Goal: Task Accomplishment & Management: Manage account settings

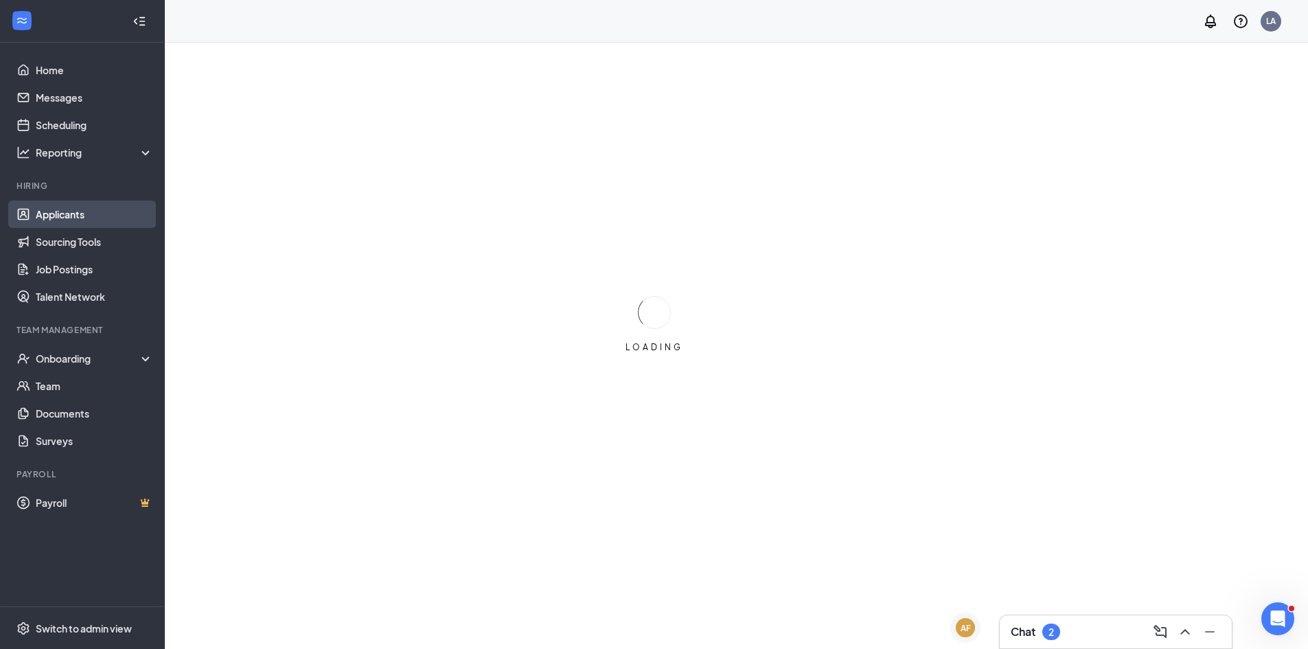
click at [73, 214] on link "Applicants" at bounding box center [94, 214] width 117 height 27
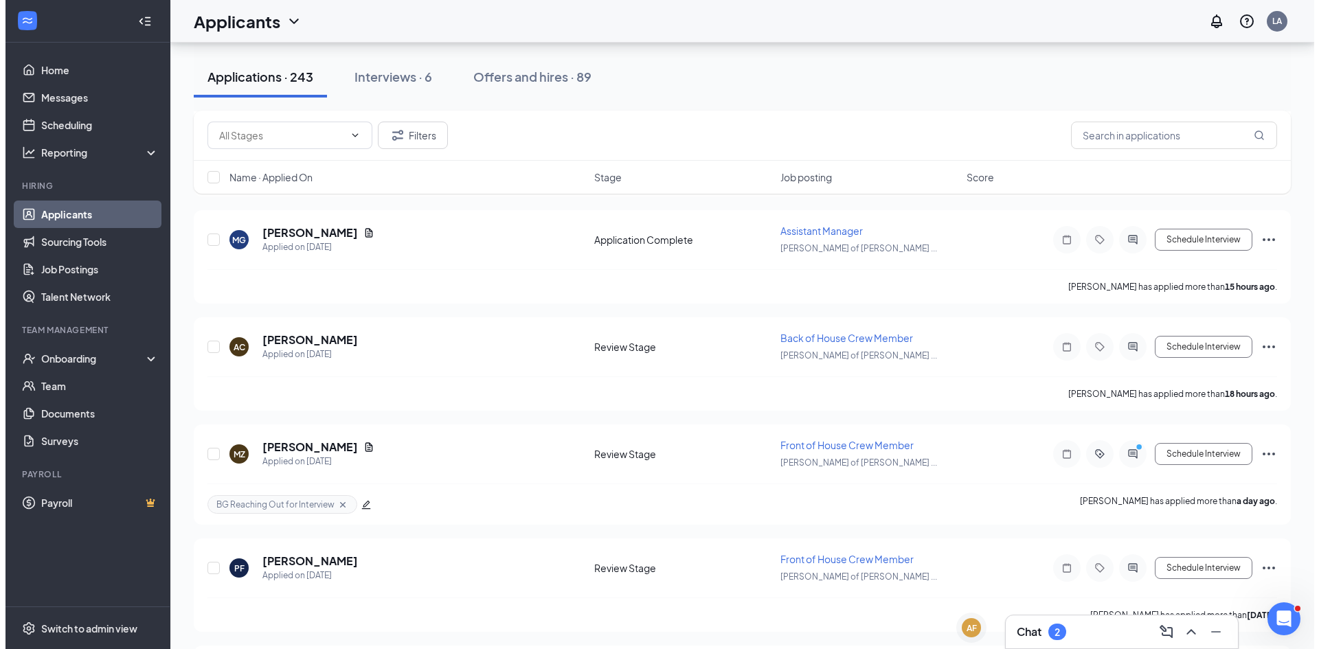
scroll to position [481, 0]
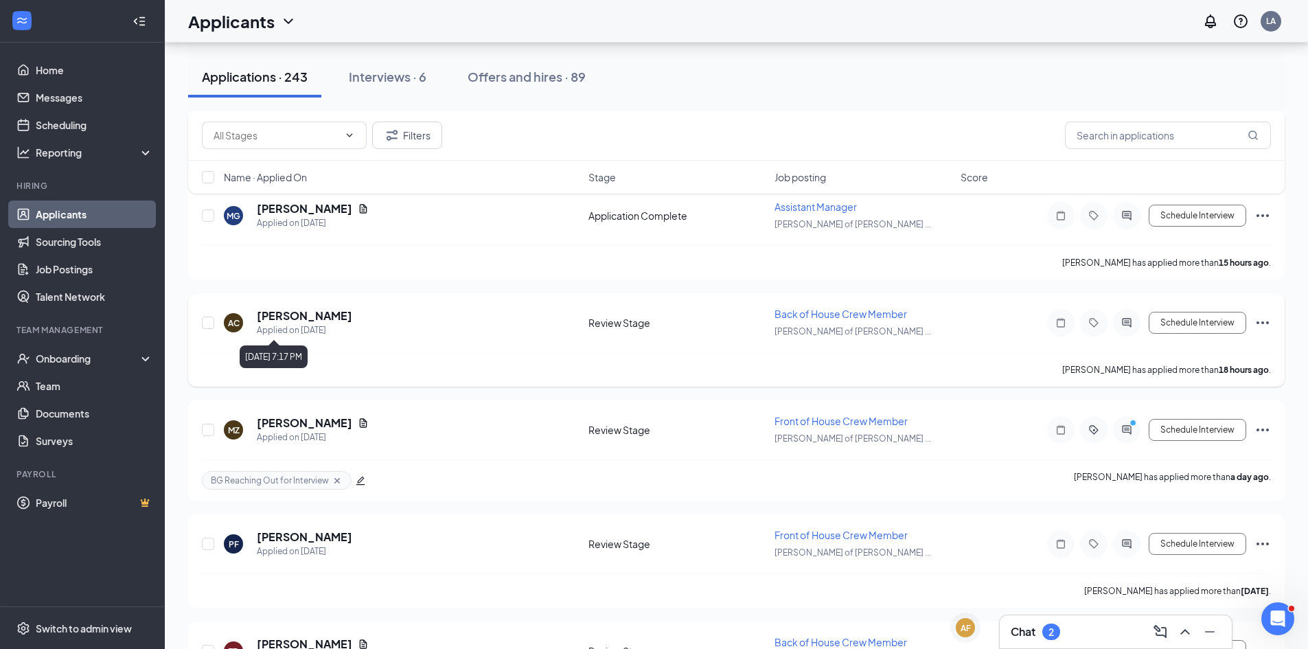
click at [295, 322] on h5 "[PERSON_NAME]" at bounding box center [304, 315] width 95 height 15
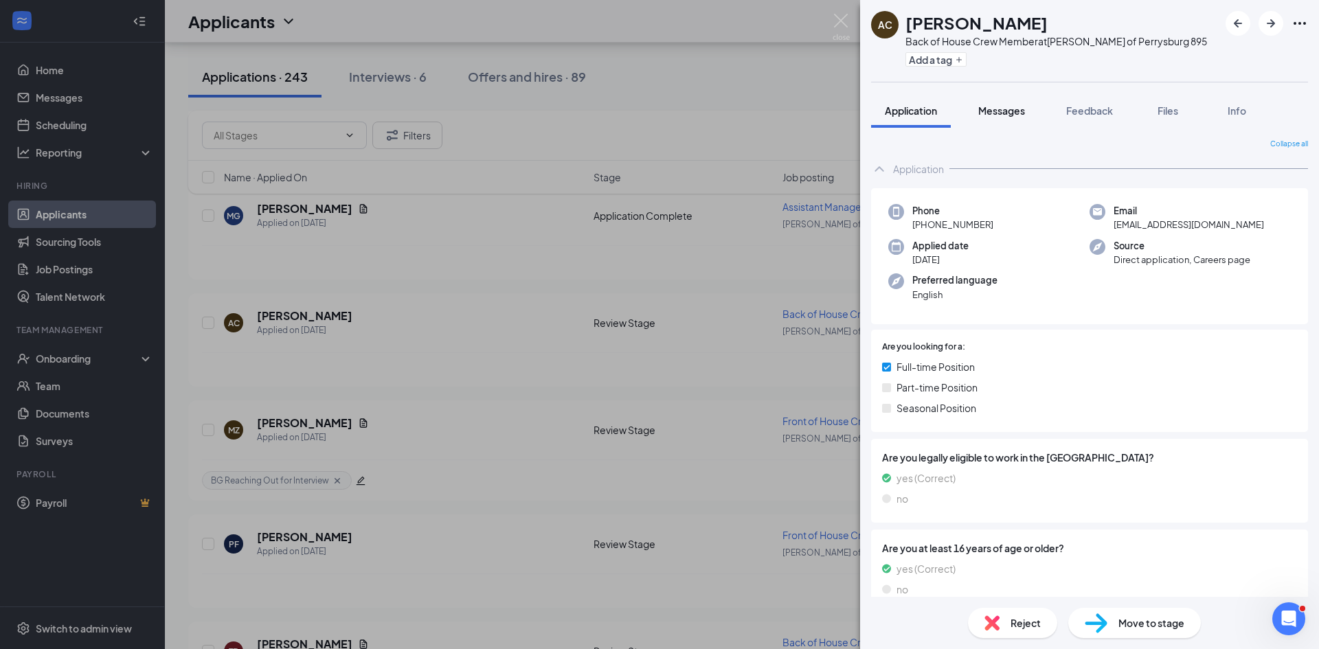
click at [988, 105] on span "Messages" at bounding box center [1001, 110] width 47 height 12
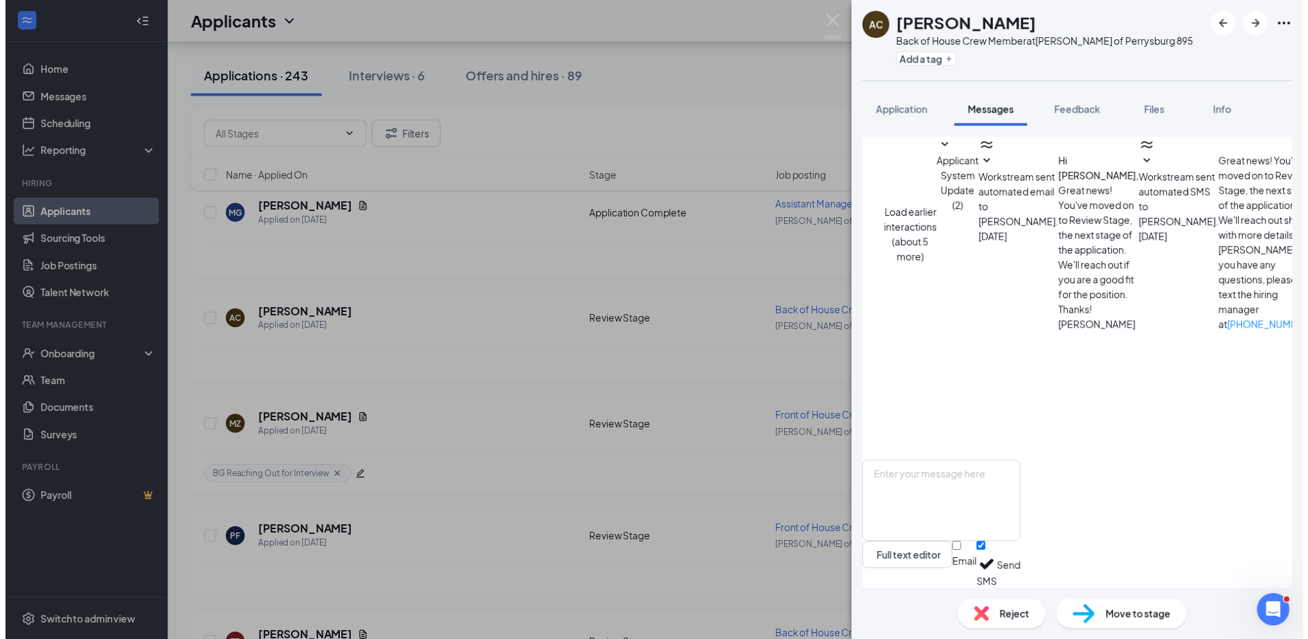
scroll to position [357, 0]
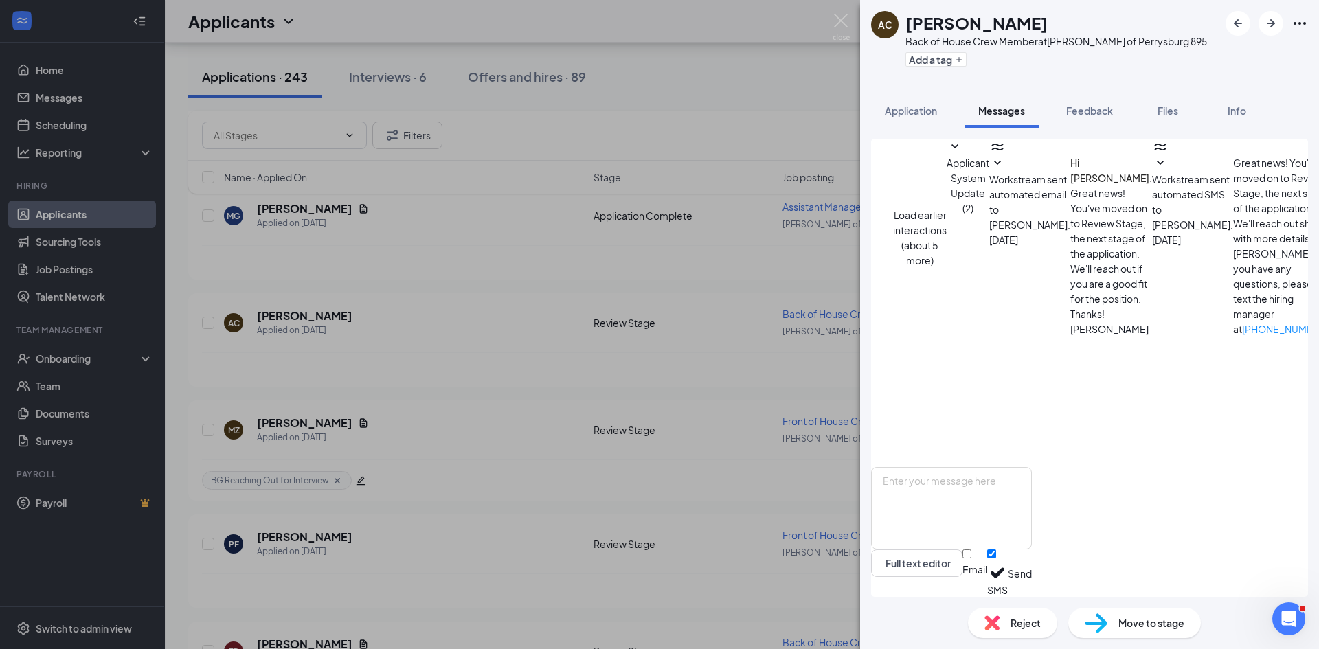
drag, startPoint x: 633, startPoint y: 98, endPoint x: 618, endPoint y: 113, distance: 21.4
click at [630, 95] on div "AC [PERSON_NAME] Back of House Crew Member at [PERSON_NAME] of [GEOGRAPHIC_DATA…" at bounding box center [659, 324] width 1319 height 649
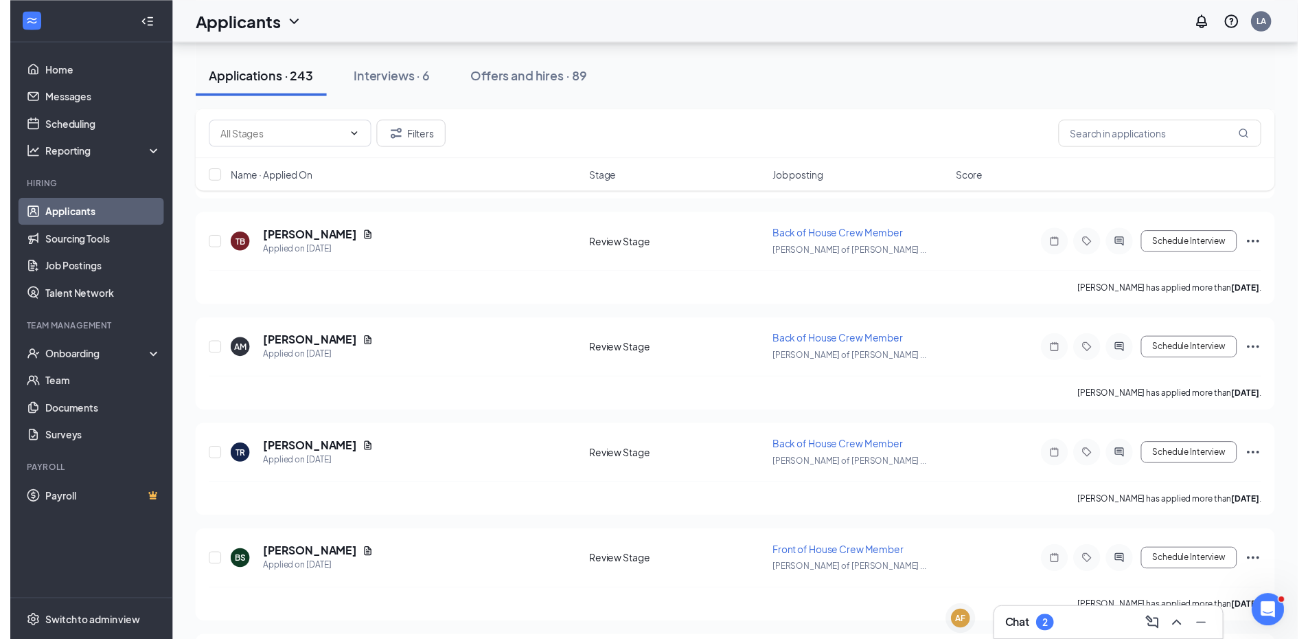
scroll to position [893, 0]
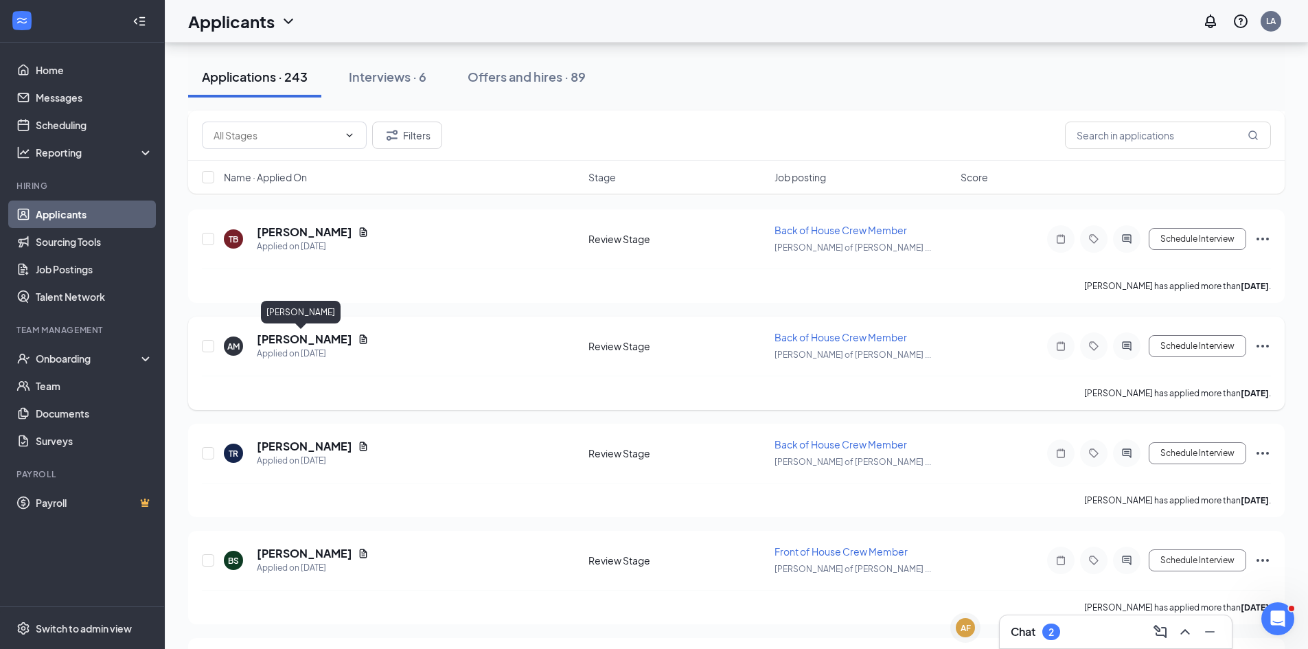
click at [311, 340] on h5 "[PERSON_NAME]" at bounding box center [304, 339] width 95 height 15
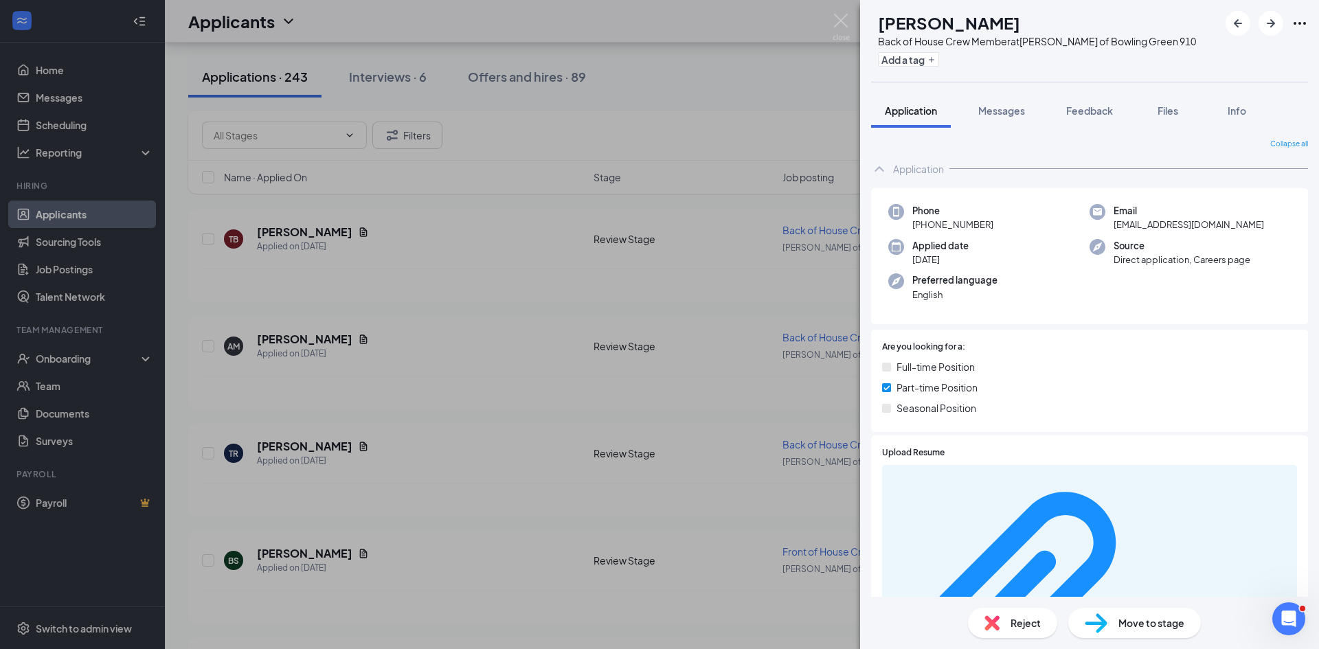
click at [1146, 633] on div "Move to stage" at bounding box center [1134, 623] width 133 height 30
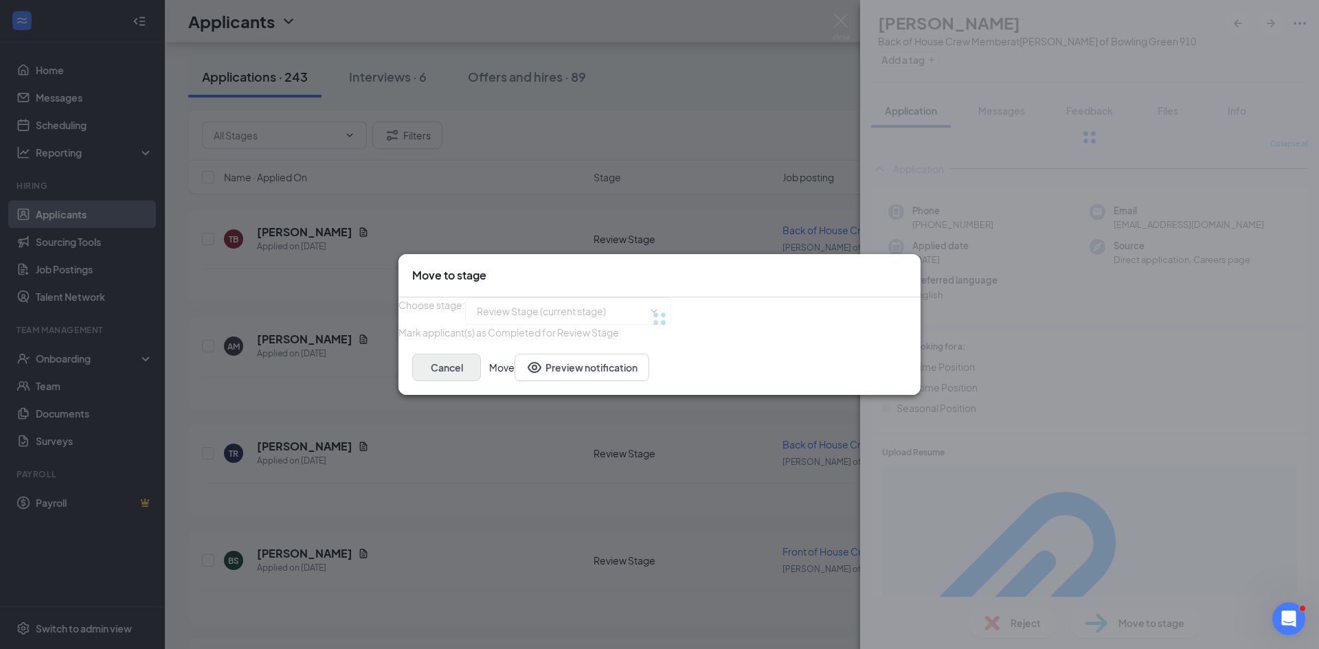
type input "Onsite Interview (next stage)"
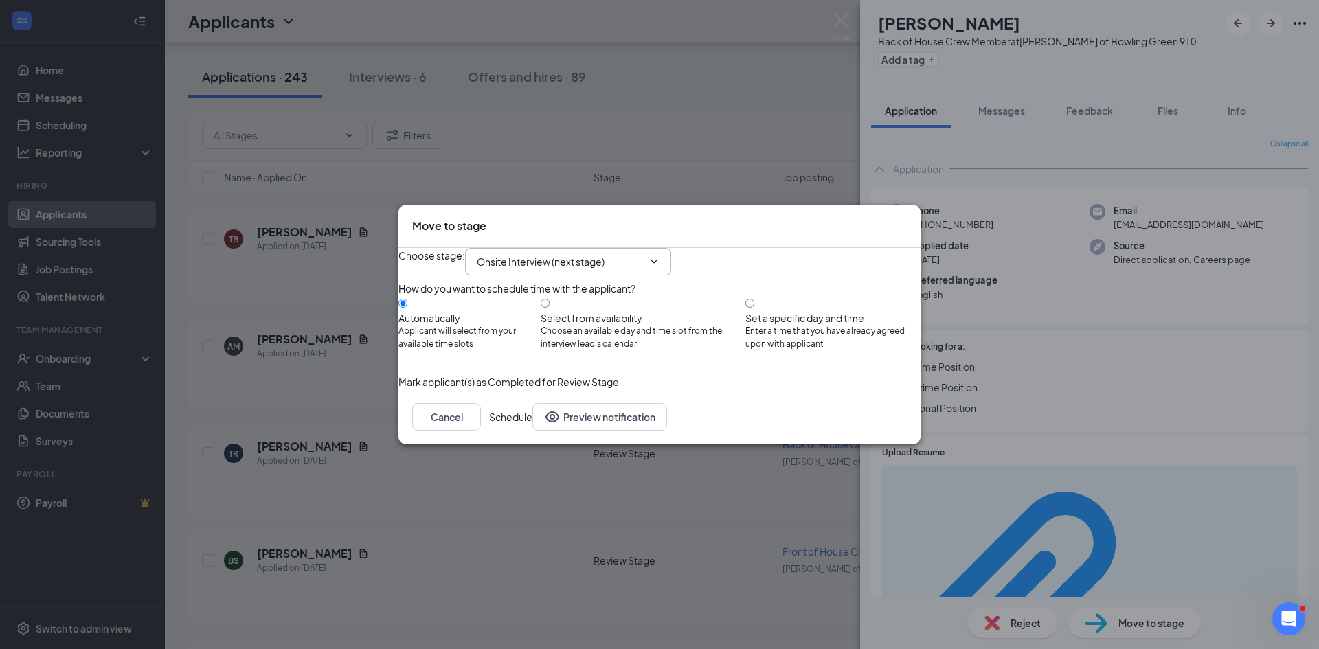
click at [659, 256] on icon "ChevronDown" at bounding box center [653, 261] width 11 height 11
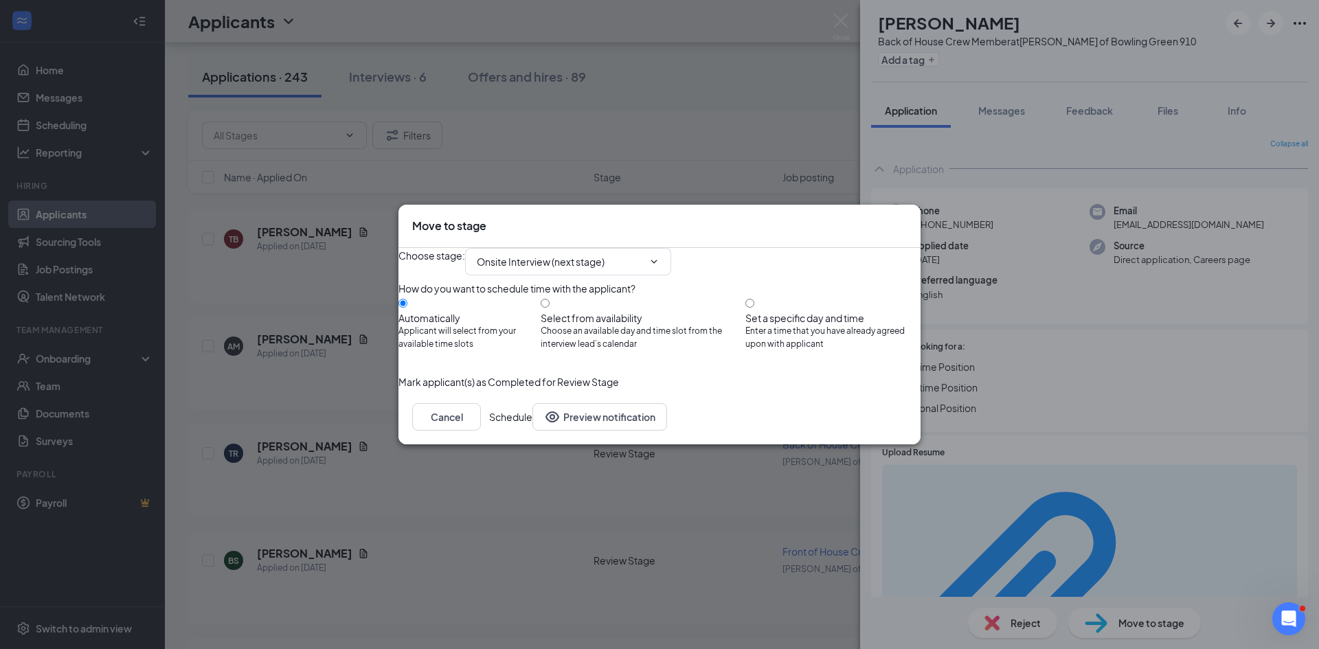
click at [702, 387] on div "Mark applicant(s) as Completed for Review Stage" at bounding box center [659, 381] width 522 height 15
click at [659, 256] on icon "ChevronDown" at bounding box center [653, 261] width 11 height 11
click at [756, 302] on div "Automatically Applicant will select from your available time slots Select from …" at bounding box center [659, 323] width 522 height 55
click at [754, 305] on input "Set a specific day and time Enter a time that you have already agreed upon with…" at bounding box center [749, 303] width 9 height 9
radio input "true"
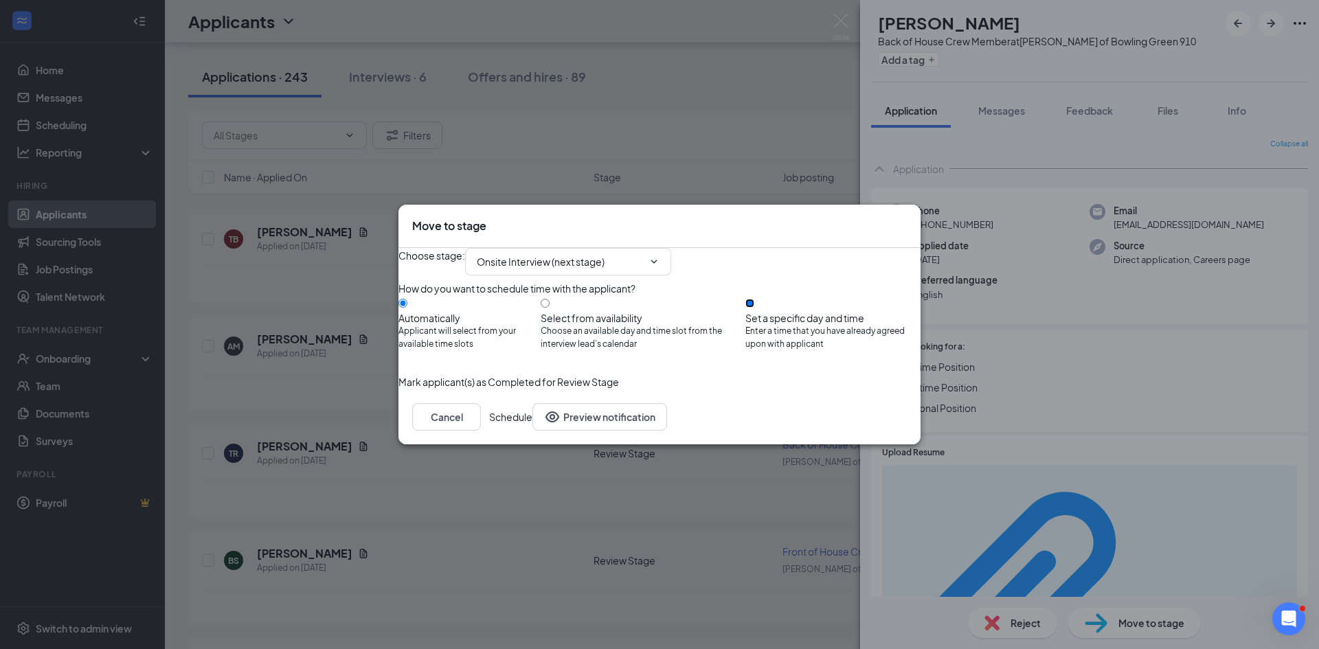
radio input "false"
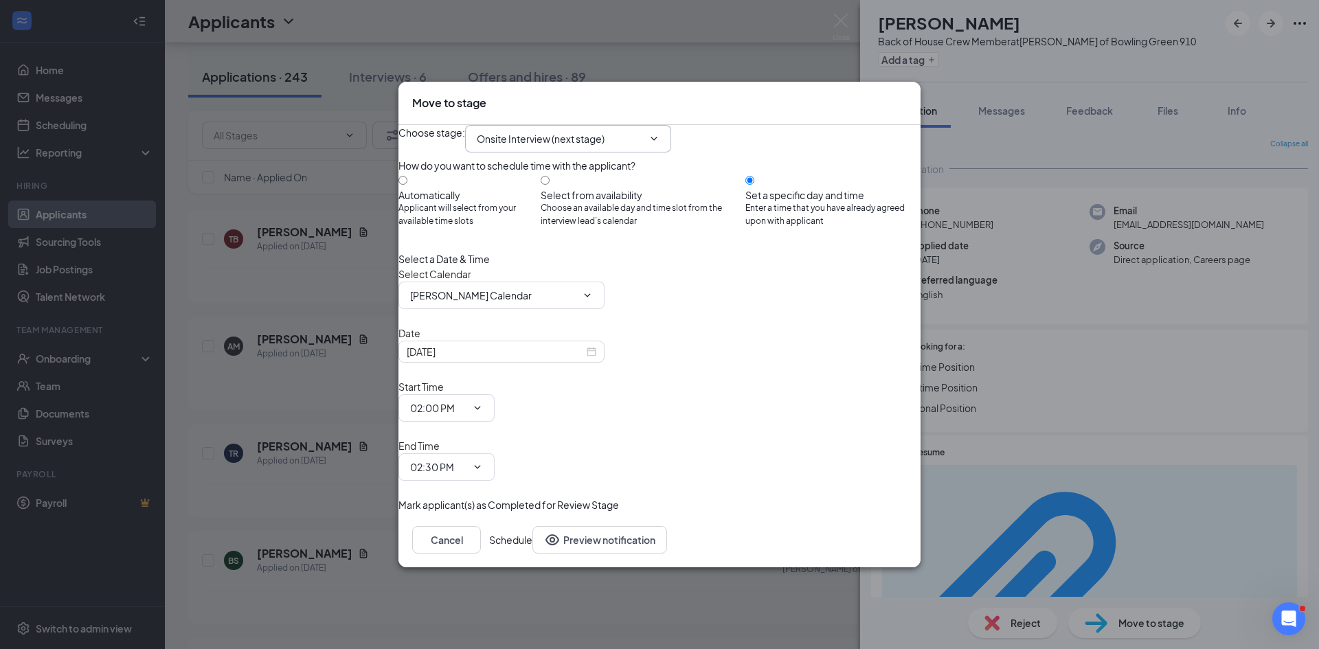
click at [652, 152] on span "Onsite Interview (next stage)" at bounding box center [568, 138] width 206 height 27
click at [659, 144] on icon "ChevronDown" at bounding box center [653, 138] width 11 height 11
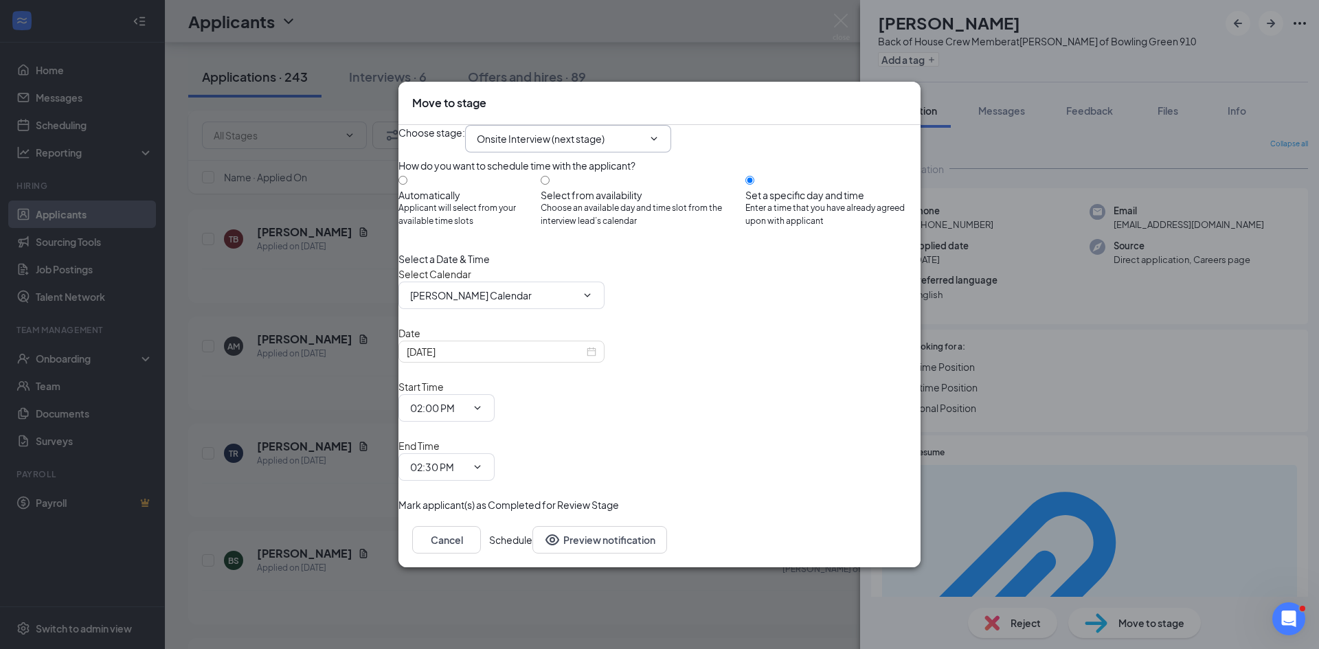
click at [659, 144] on icon "ChevronDown" at bounding box center [653, 138] width 11 height 11
click at [907, 95] on icon "Cross" at bounding box center [907, 95] width 0 height 0
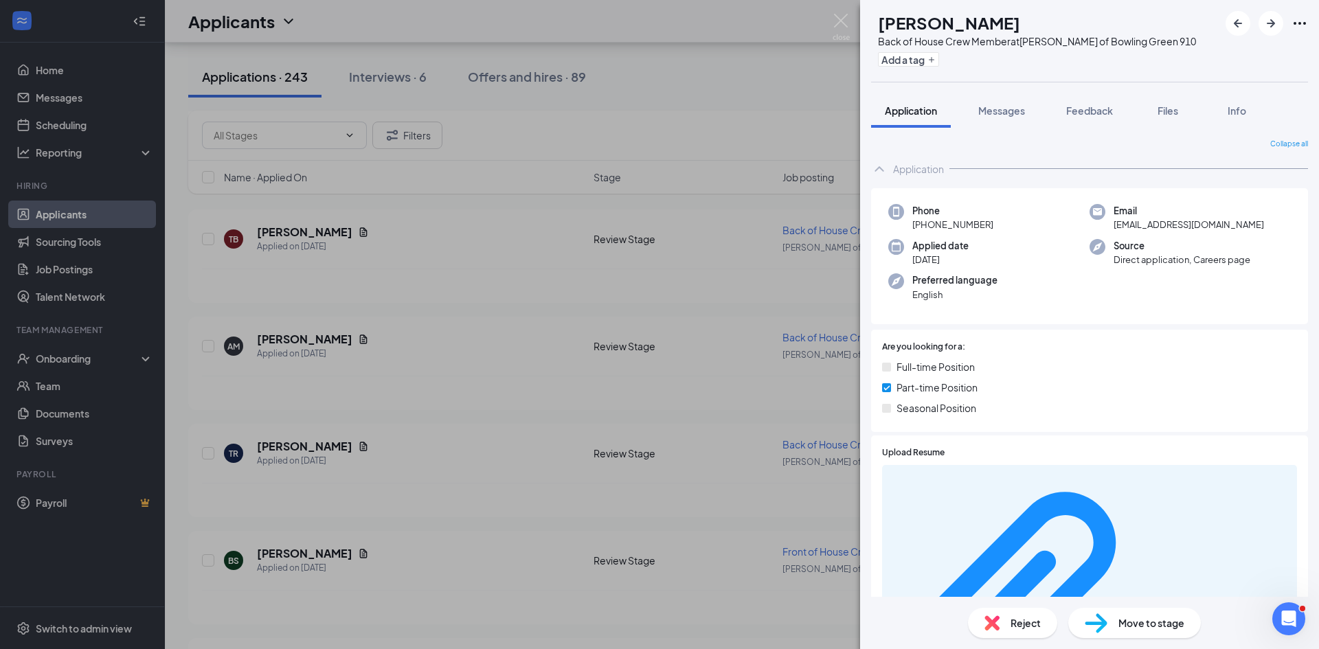
click at [786, 71] on div "AM [PERSON_NAME] Back of House Crew Member at [PERSON_NAME] of Bowling Green 91…" at bounding box center [659, 324] width 1319 height 649
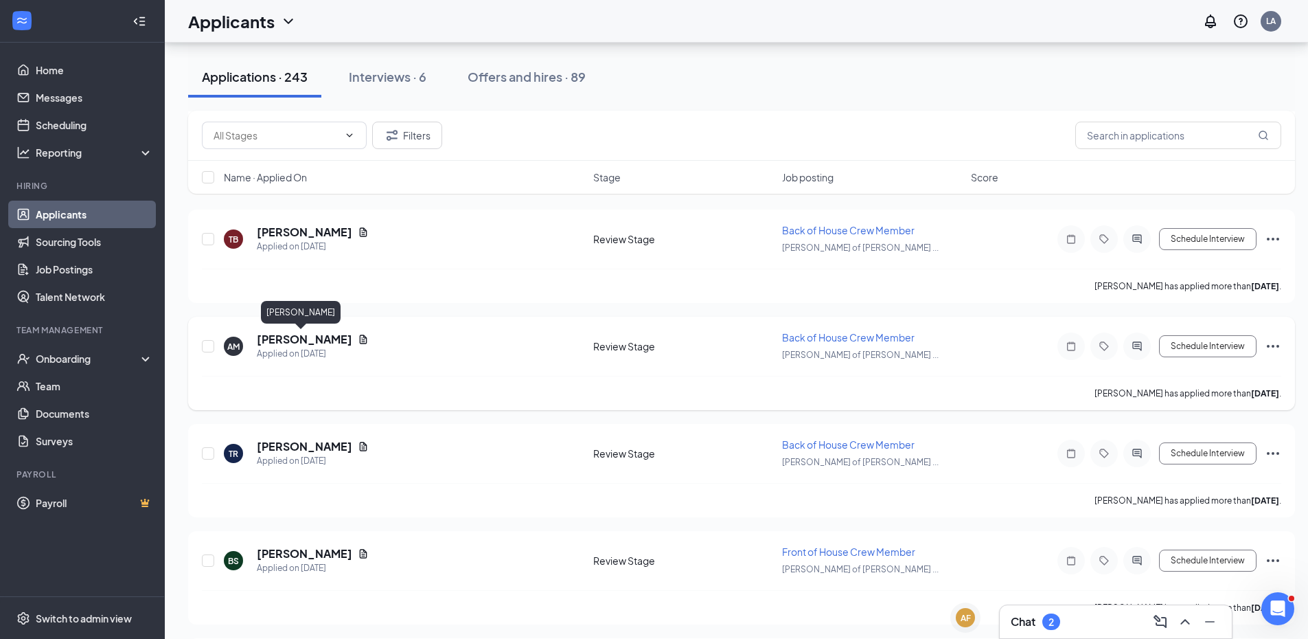
click at [311, 345] on h5 "[PERSON_NAME]" at bounding box center [304, 339] width 95 height 15
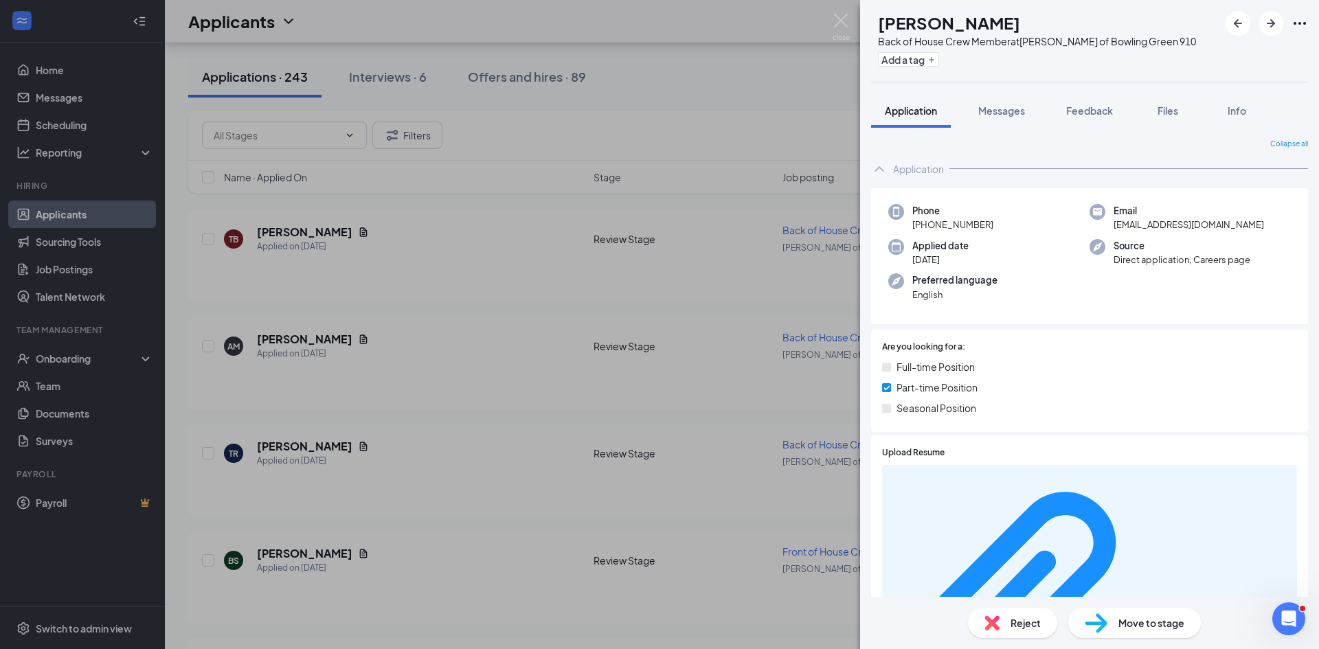
click at [961, 30] on h1 "[PERSON_NAME]" at bounding box center [949, 22] width 142 height 23
click at [1140, 618] on span "Move to stage" at bounding box center [1151, 622] width 66 height 15
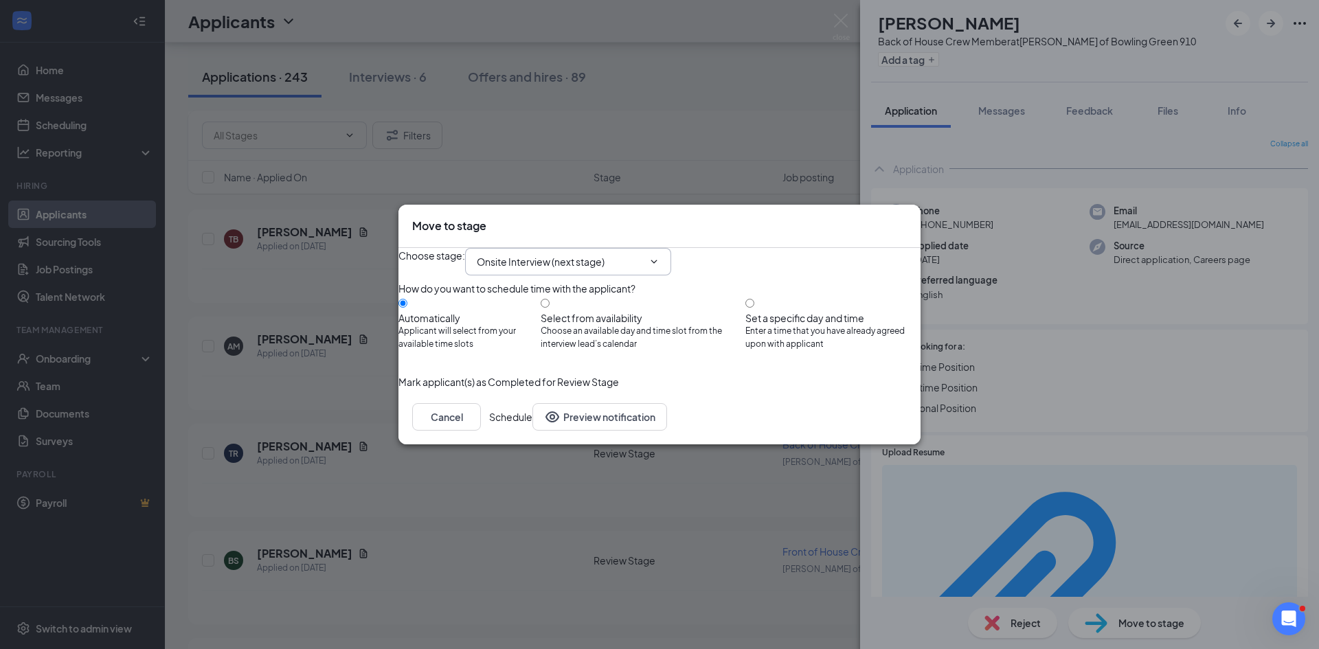
click at [671, 248] on span "Onsite Interview (next stage)" at bounding box center [568, 261] width 206 height 27
click at [659, 256] on icon "ChevronDown" at bounding box center [653, 261] width 11 height 11
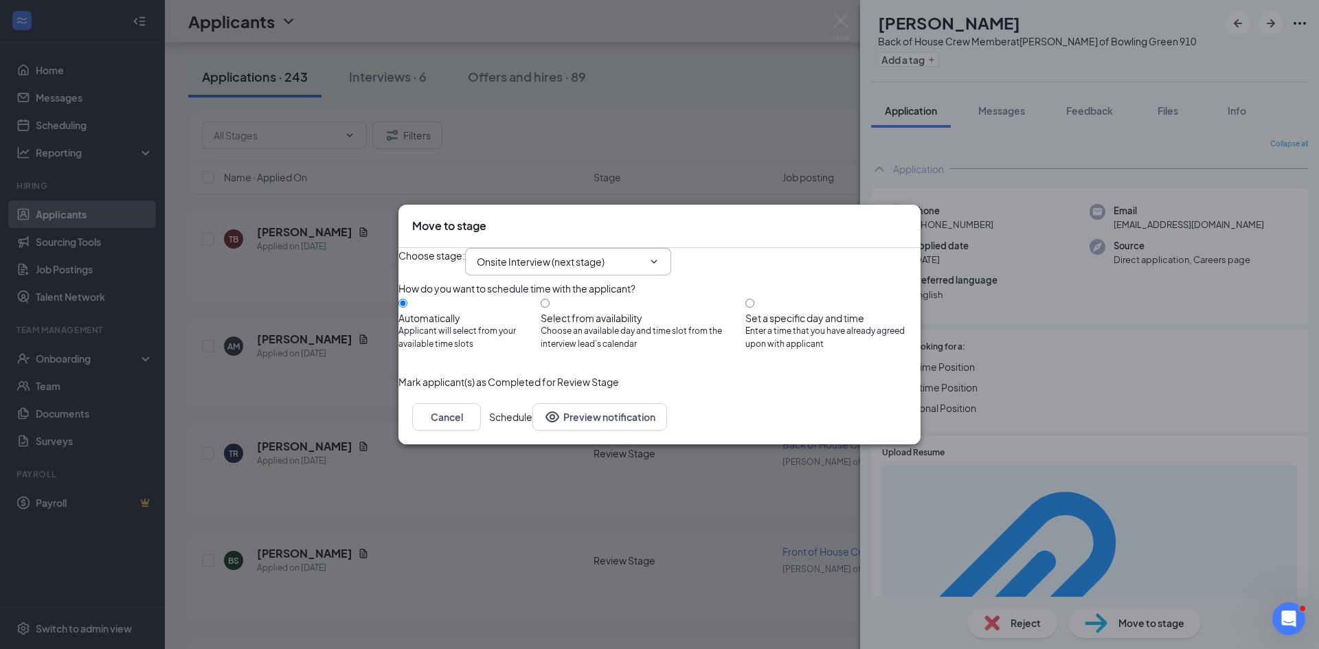
click at [550, 258] on span "Onsite Interview (next stage)" at bounding box center [568, 261] width 206 height 27
click at [547, 254] on input "Onsite Interview (next stage)" at bounding box center [560, 261] width 166 height 15
click at [549, 254] on input "Onsite Interview (next stage)" at bounding box center [560, 261] width 166 height 15
click at [542, 425] on div "Hiring Complete" at bounding box center [571, 432] width 166 height 15
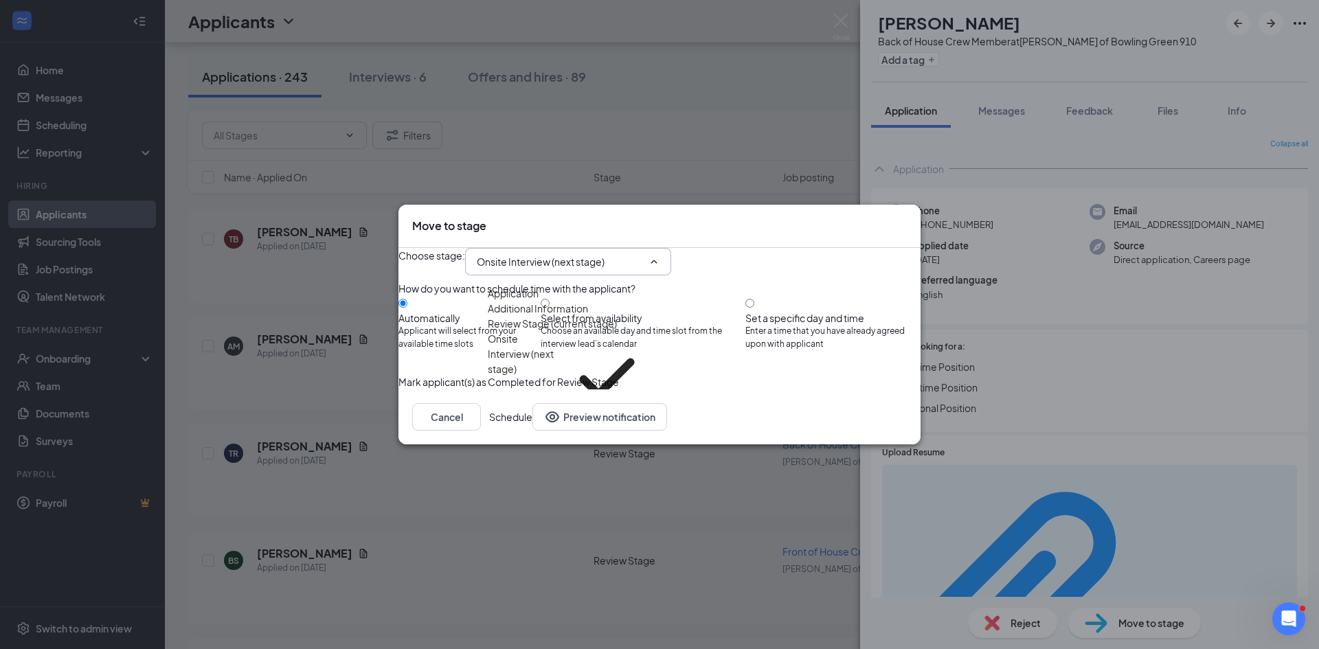
type input "Hiring Complete"
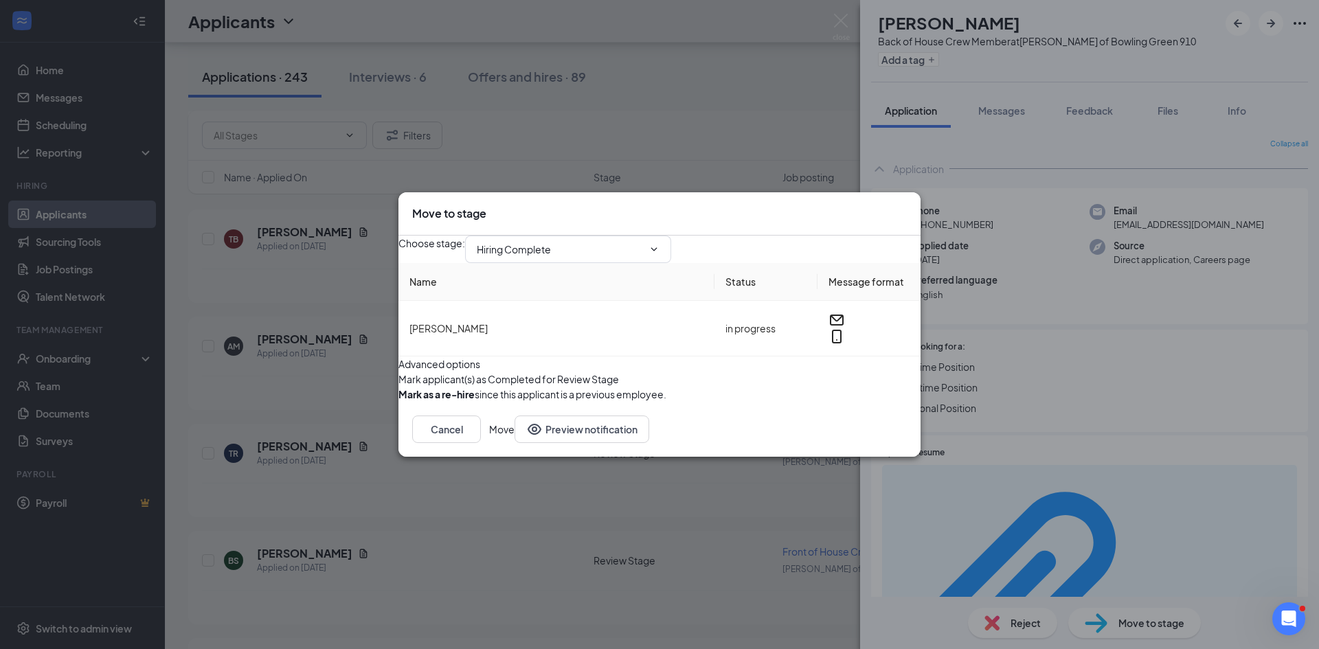
click at [514, 443] on button "Move" at bounding box center [501, 429] width 25 height 27
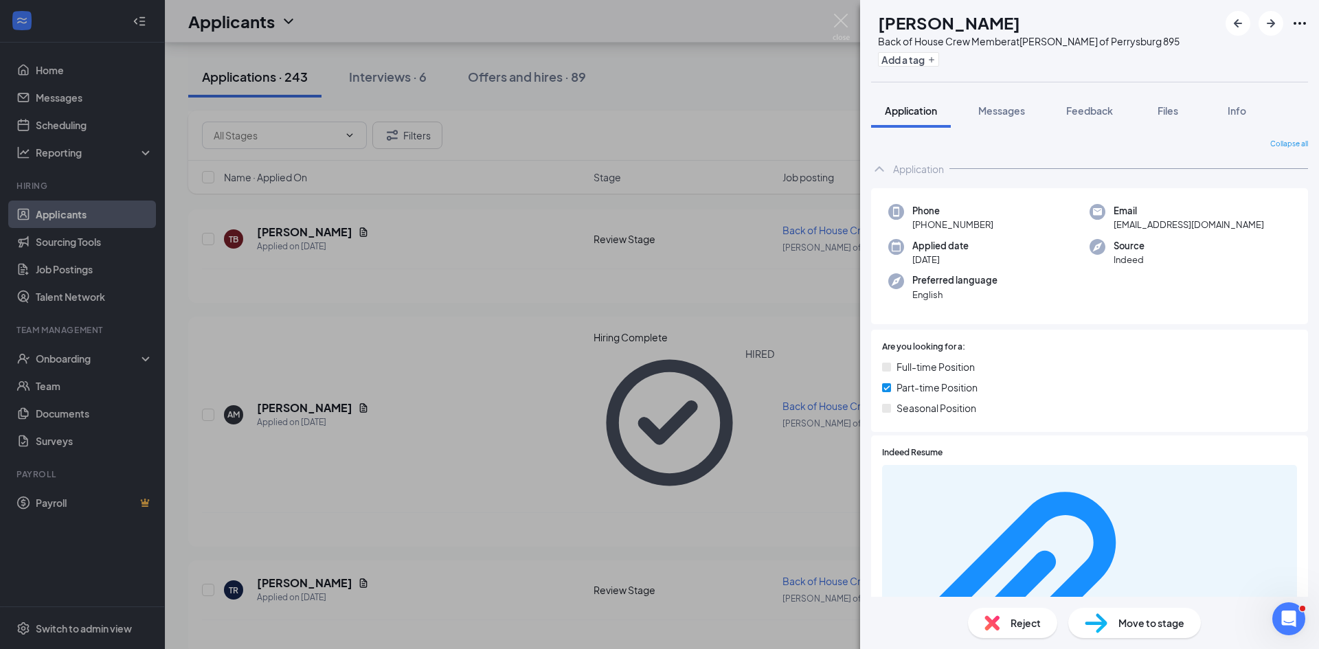
click at [412, 424] on div "TR [PERSON_NAME] Back of House Crew Member at [PERSON_NAME] of [GEOGRAPHIC_DATA…" at bounding box center [659, 324] width 1319 height 649
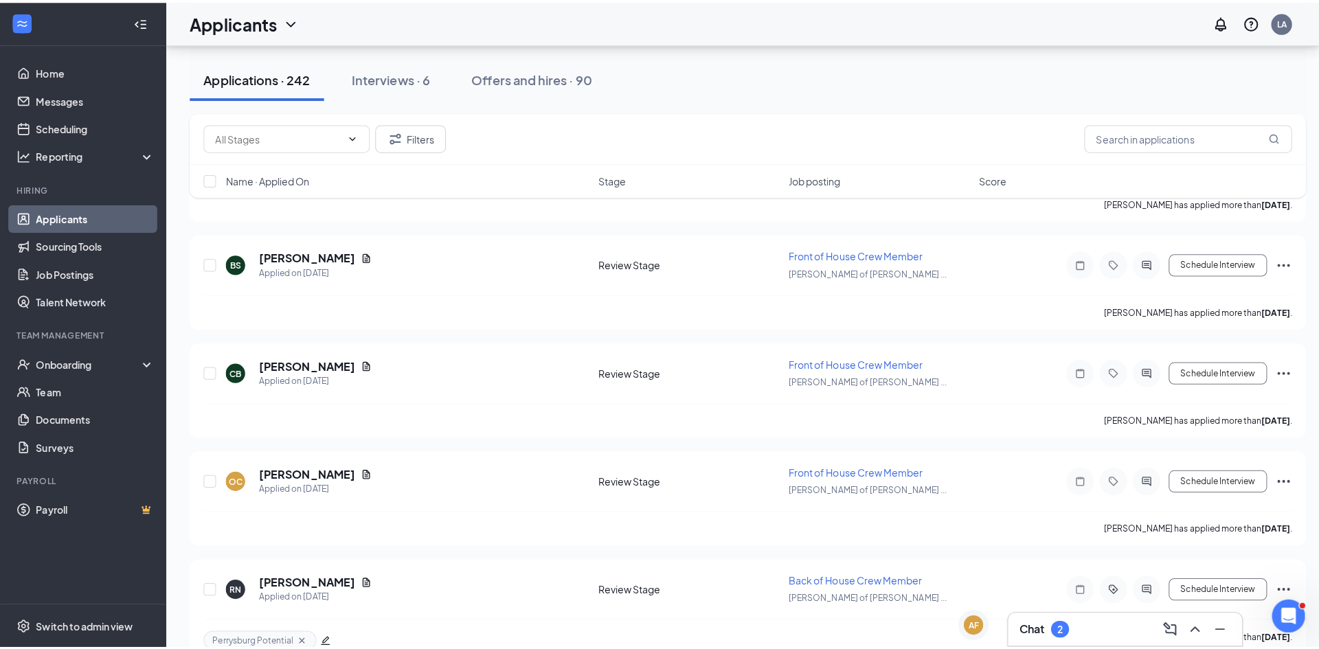
scroll to position [1099, 0]
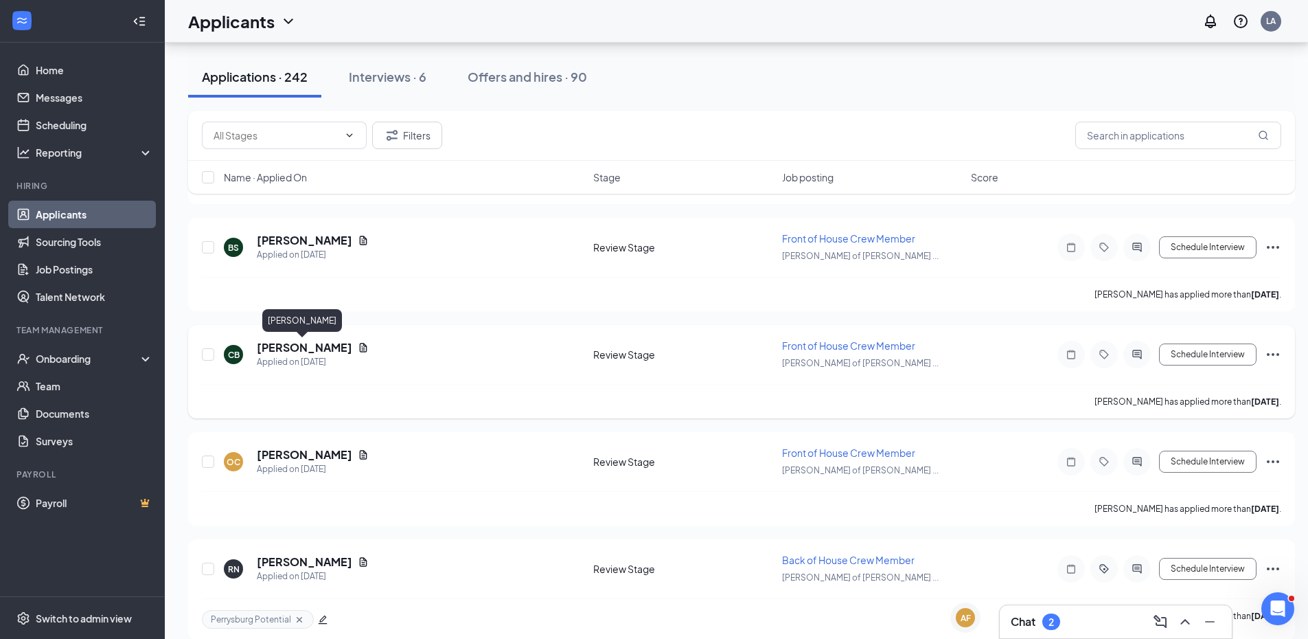
click at [320, 350] on h5 "[PERSON_NAME]" at bounding box center [304, 347] width 95 height 15
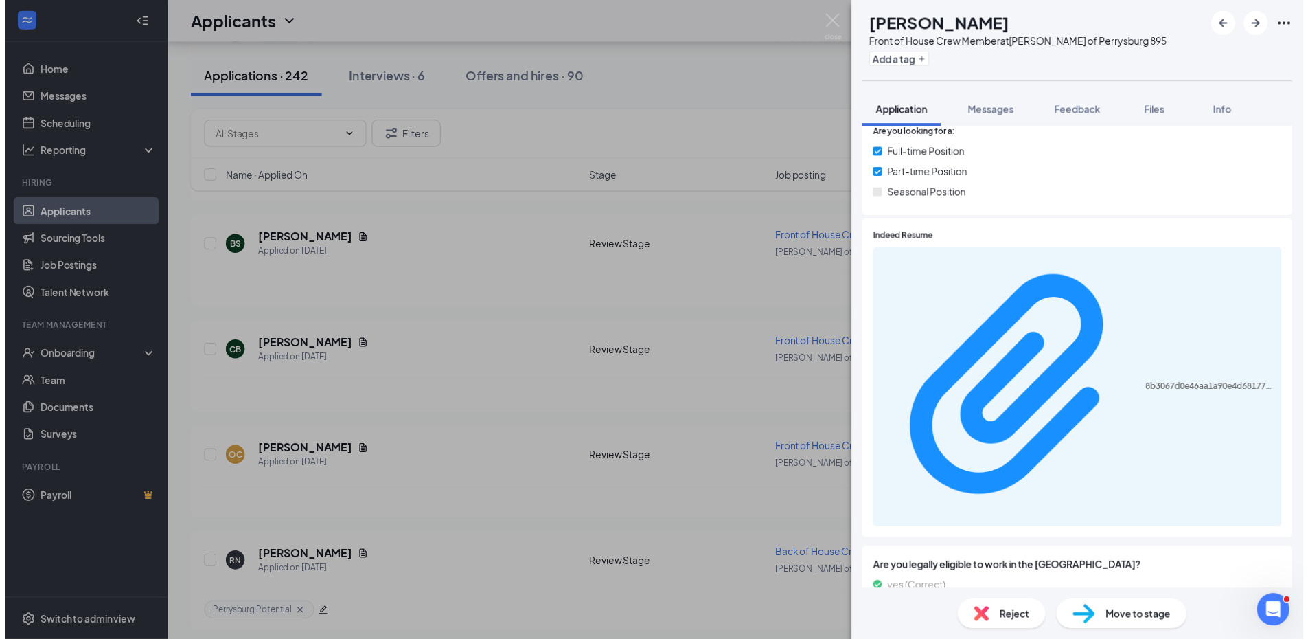
scroll to position [275, 0]
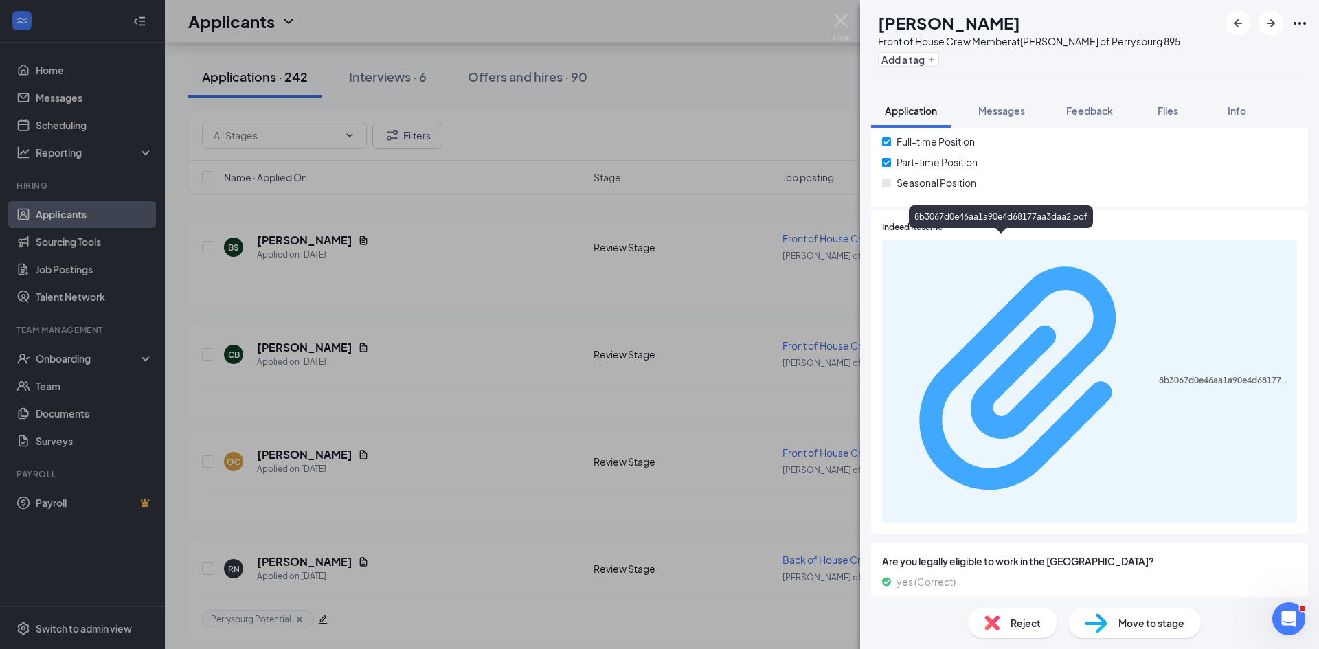
click at [1159, 375] on div "8b3067d0e46aa1a90e4d68177aa3daa2.pdf" at bounding box center [1224, 380] width 130 height 11
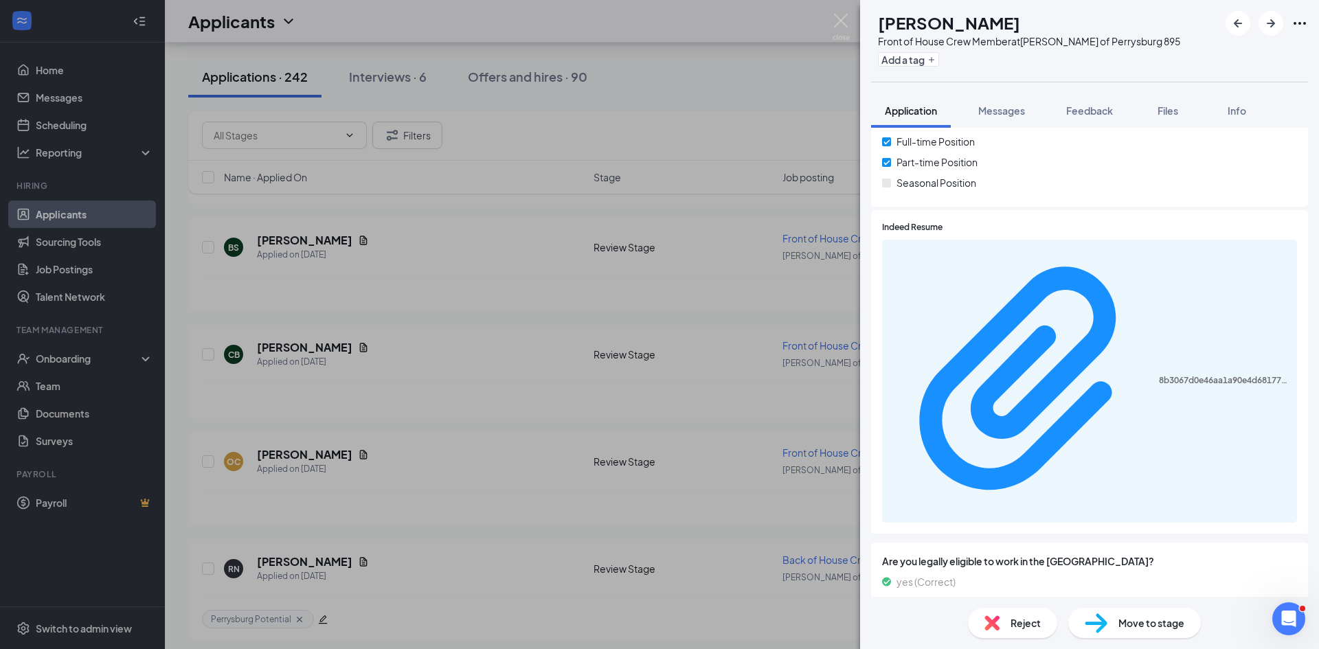
click at [332, 427] on div "CB [PERSON_NAME] Front of House Crew Member at [PERSON_NAME] of [GEOGRAPHIC_DAT…" at bounding box center [659, 324] width 1319 height 649
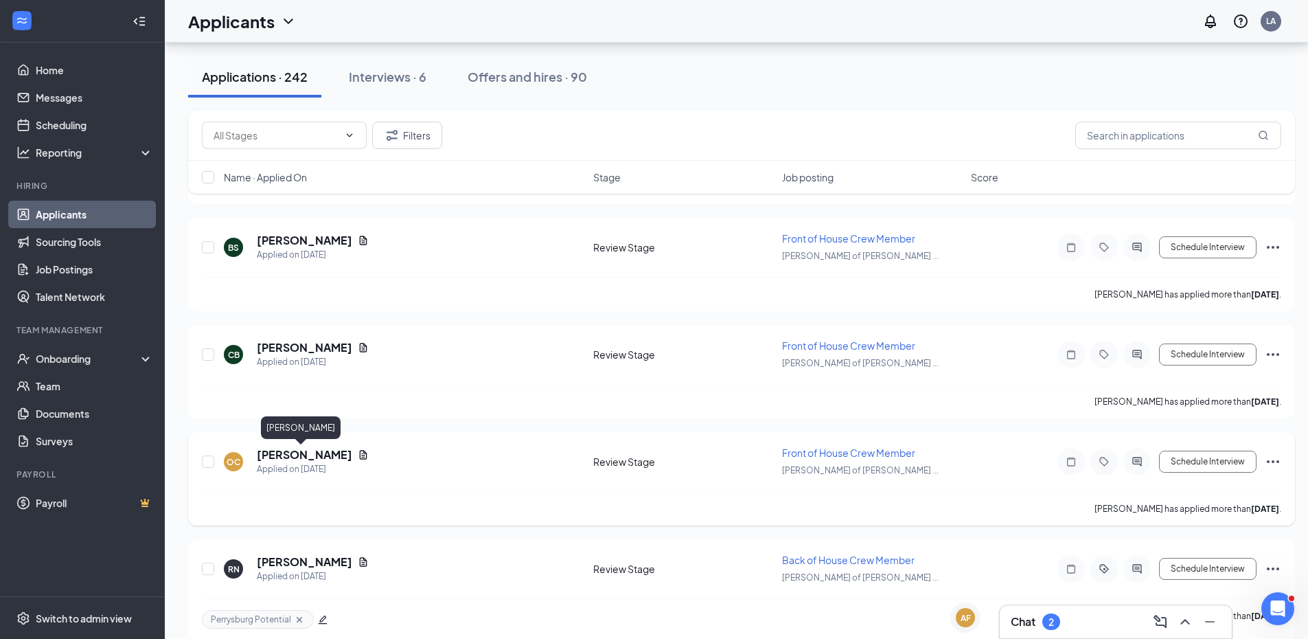
click at [297, 453] on h5 "[PERSON_NAME]" at bounding box center [304, 454] width 95 height 15
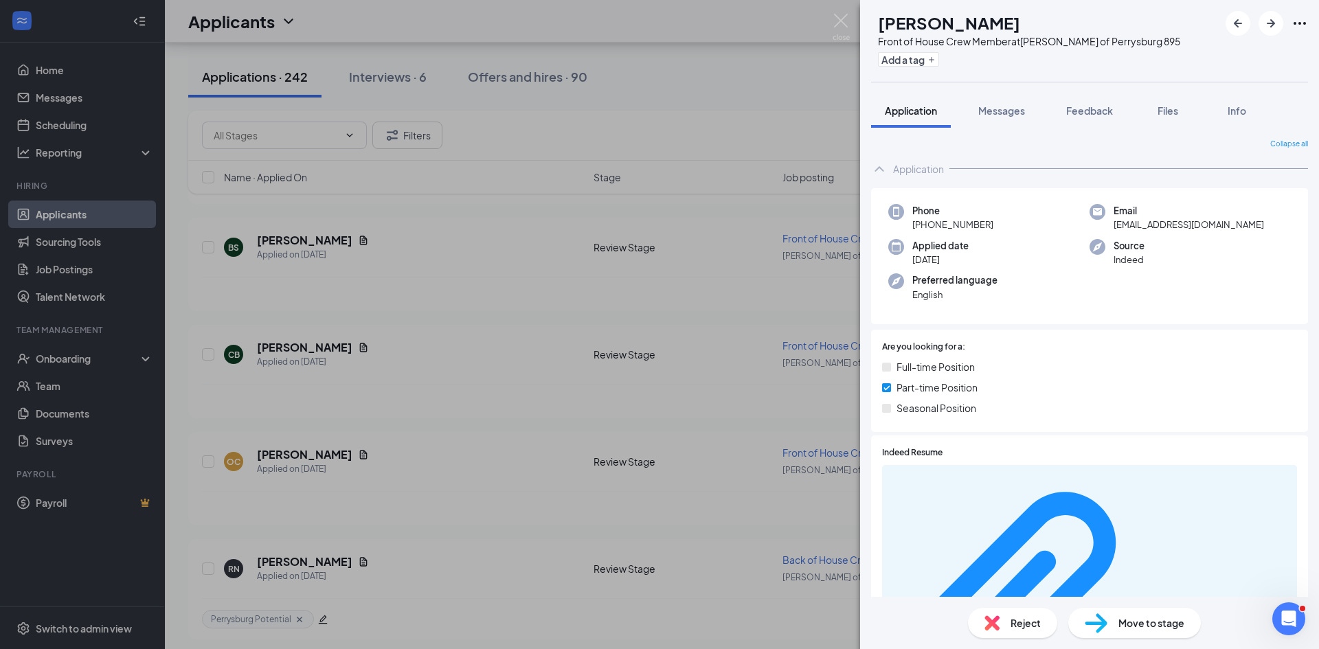
click at [536, 317] on div "OC [PERSON_NAME] Front of House Crew Member at [PERSON_NAME] of [GEOGRAPHIC_DAT…" at bounding box center [659, 324] width 1319 height 649
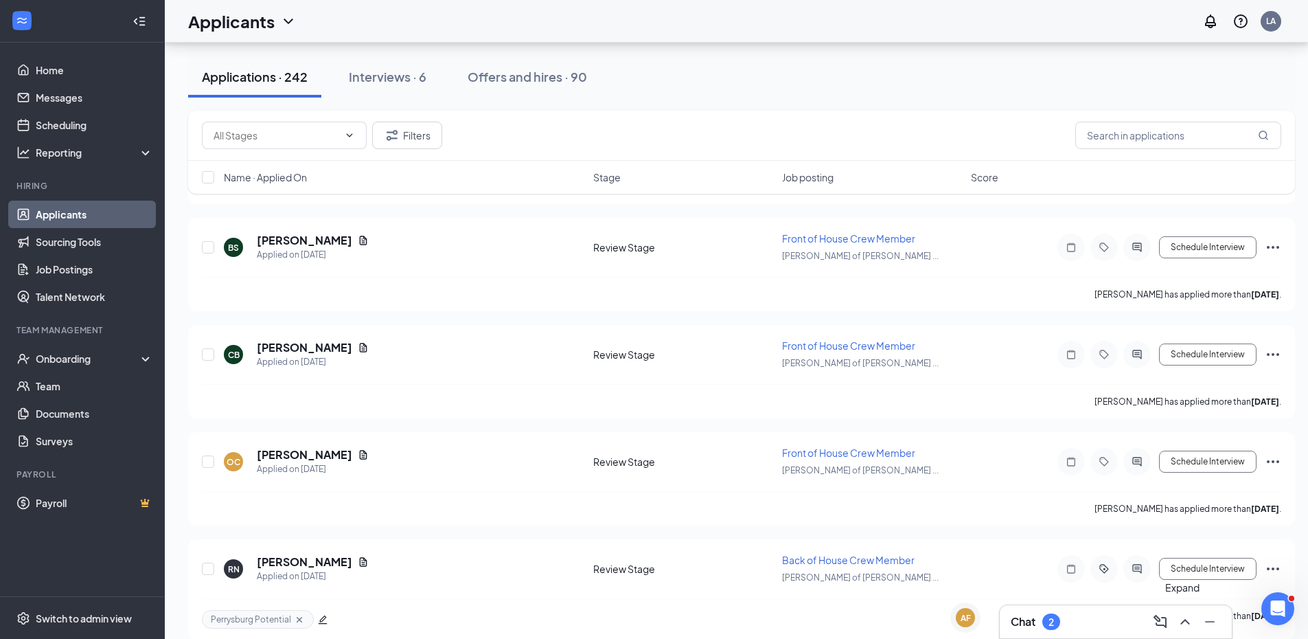
click at [1182, 621] on icon "ChevronUp" at bounding box center [1185, 621] width 16 height 16
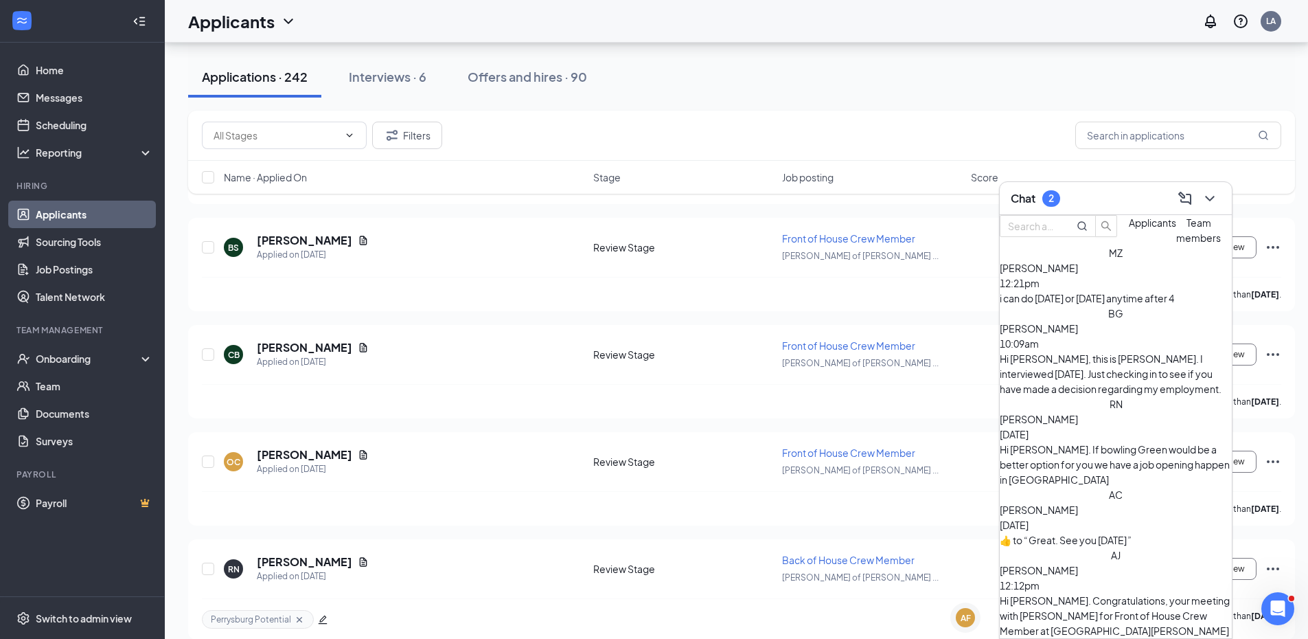
click at [1177, 244] on span "Team members" at bounding box center [1199, 229] width 45 height 27
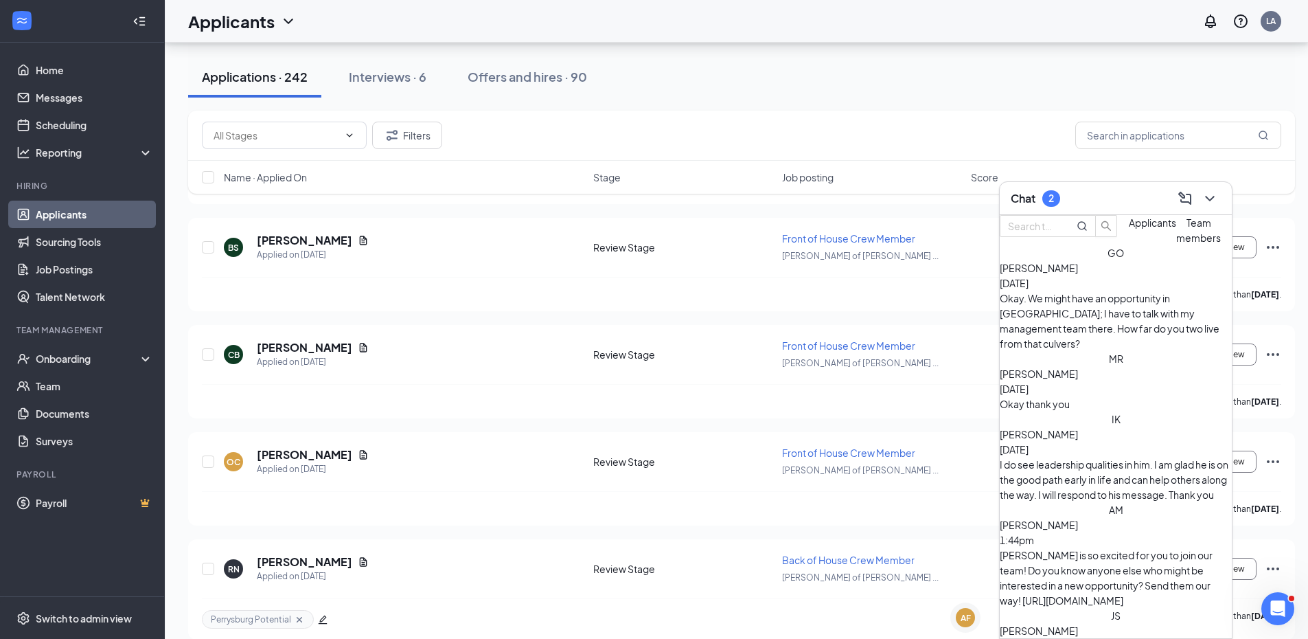
click at [613, 141] on div "Filters" at bounding box center [742, 135] width 1080 height 27
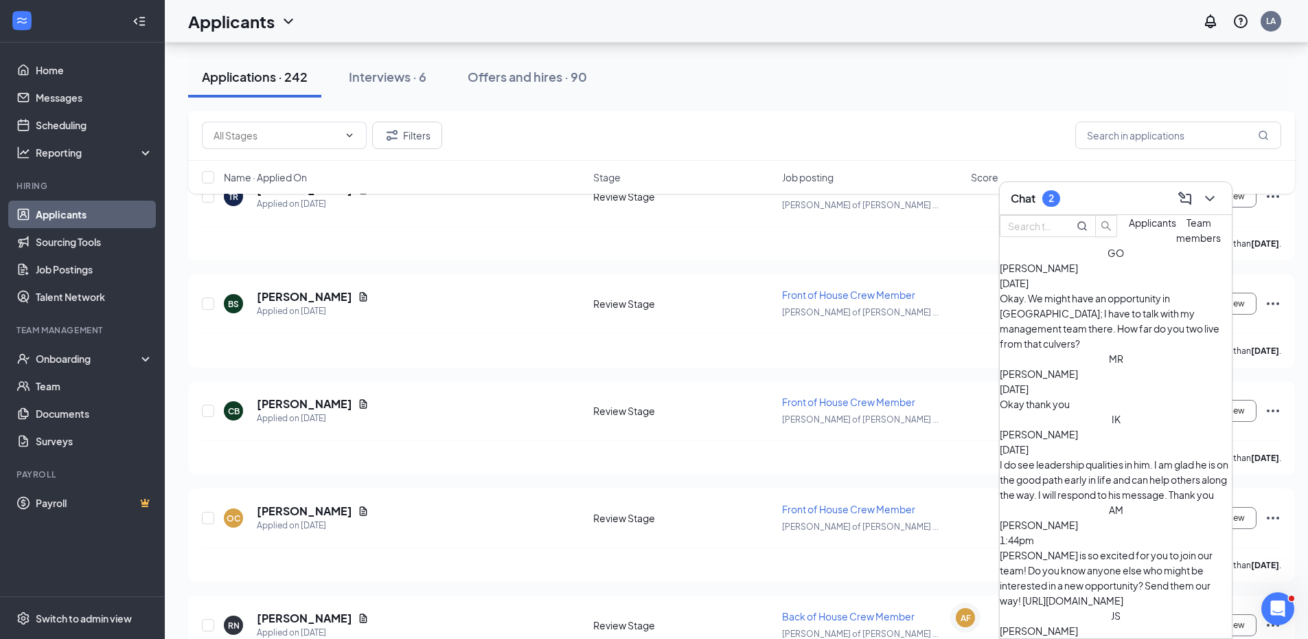
scroll to position [893, 0]
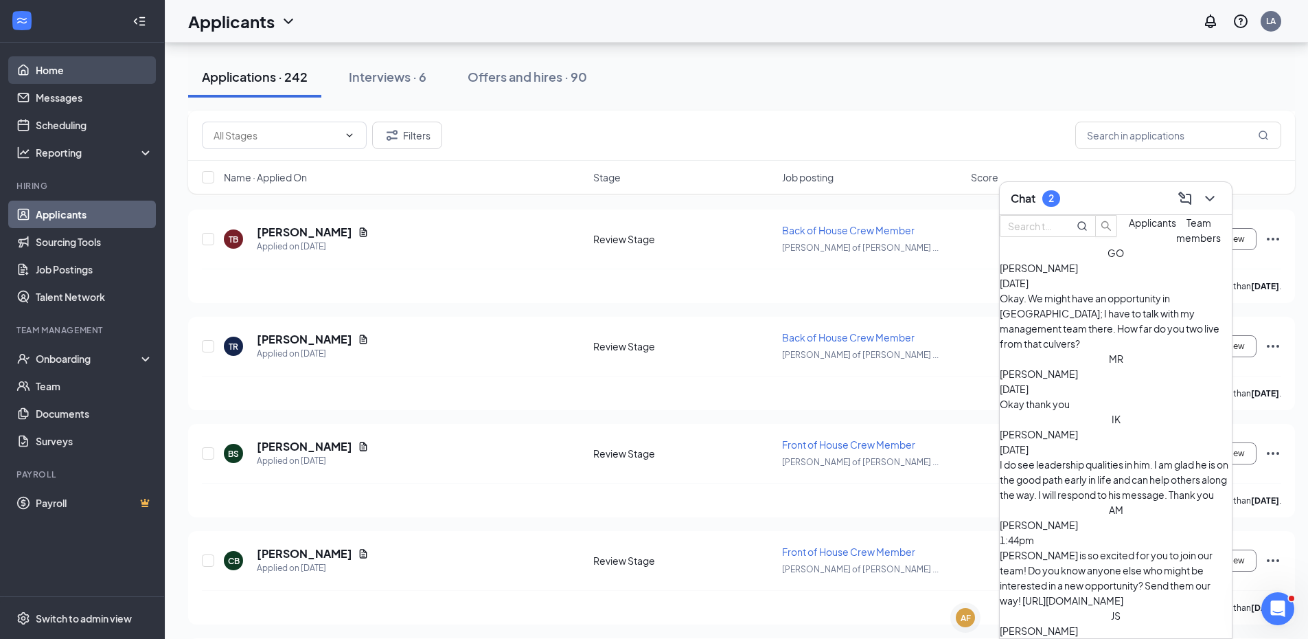
click at [59, 74] on link "Home" at bounding box center [94, 69] width 117 height 27
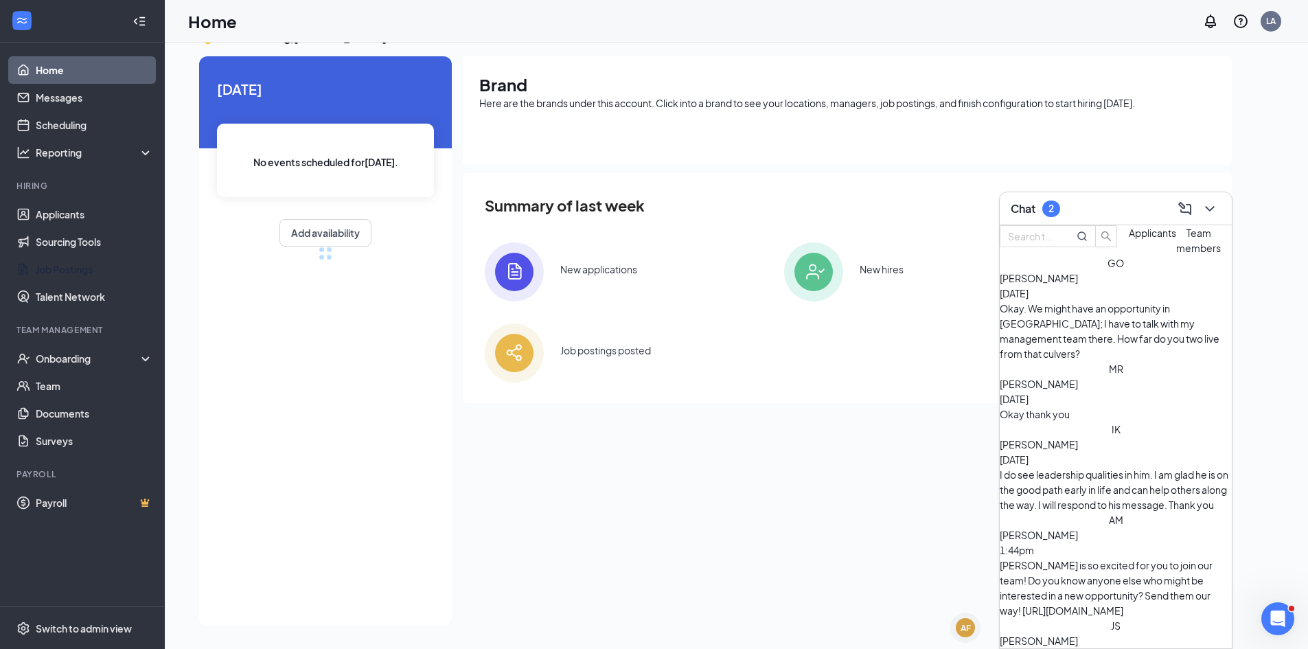
scroll to position [239, 0]
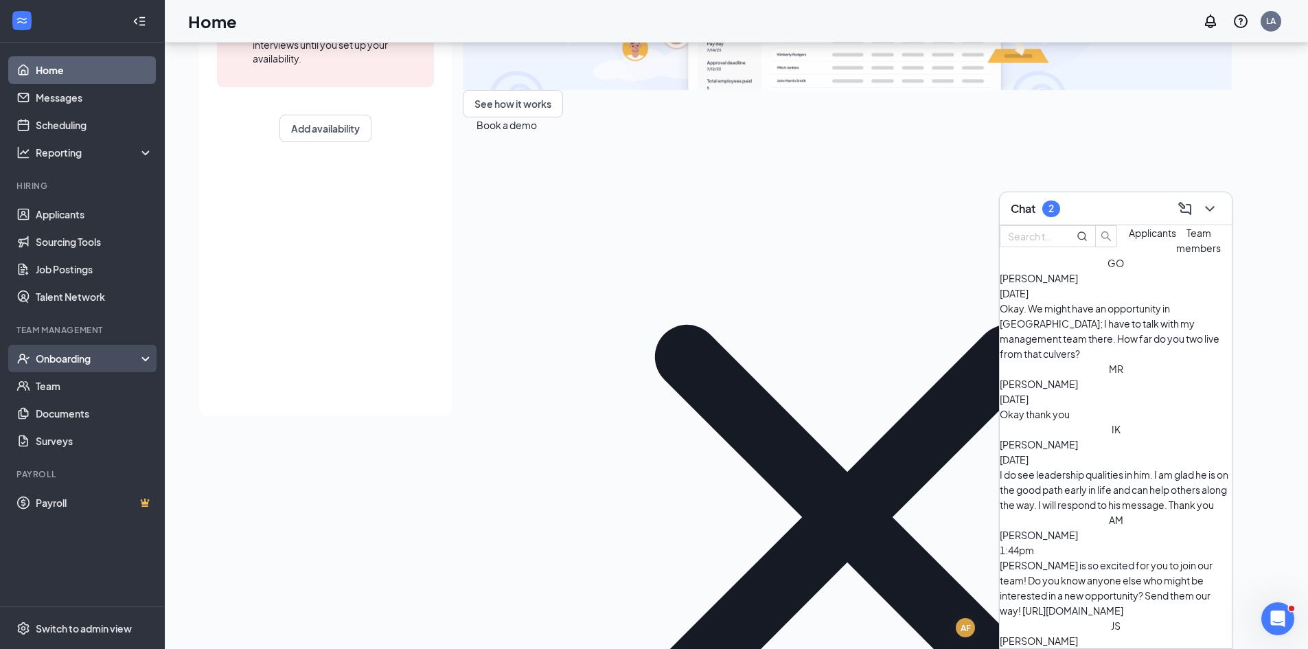
click at [54, 368] on div "Onboarding" at bounding box center [82, 358] width 165 height 27
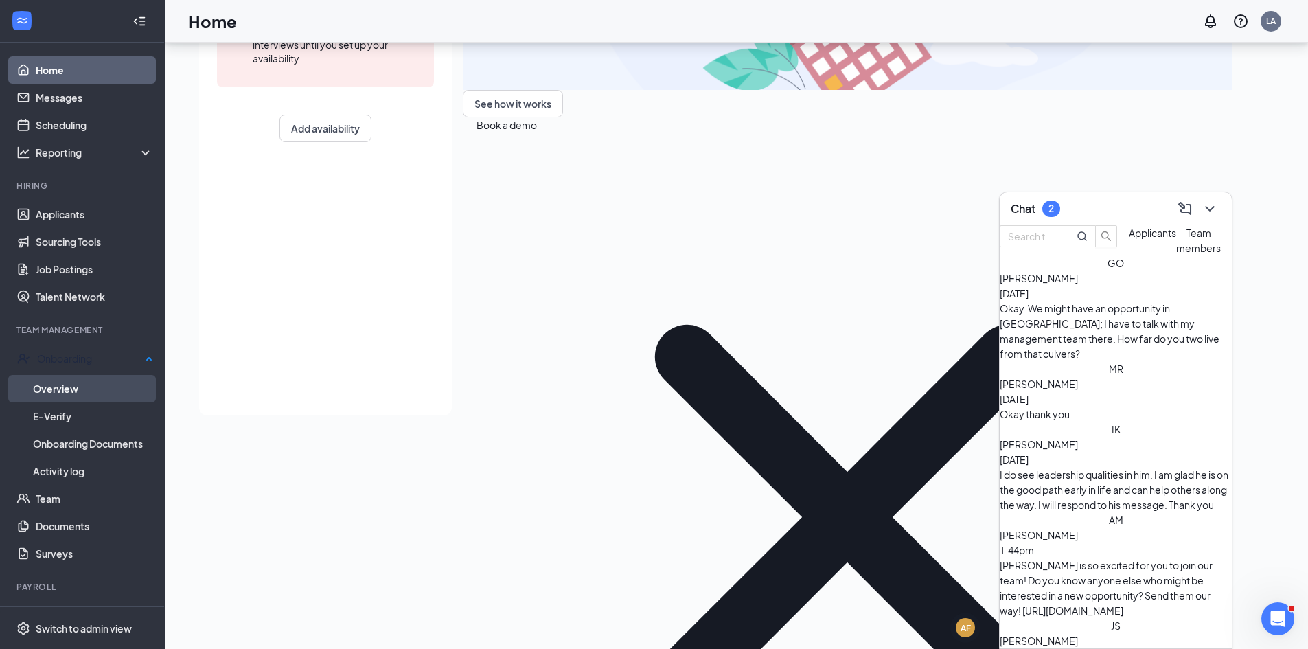
click at [60, 387] on link "Overview" at bounding box center [93, 388] width 120 height 27
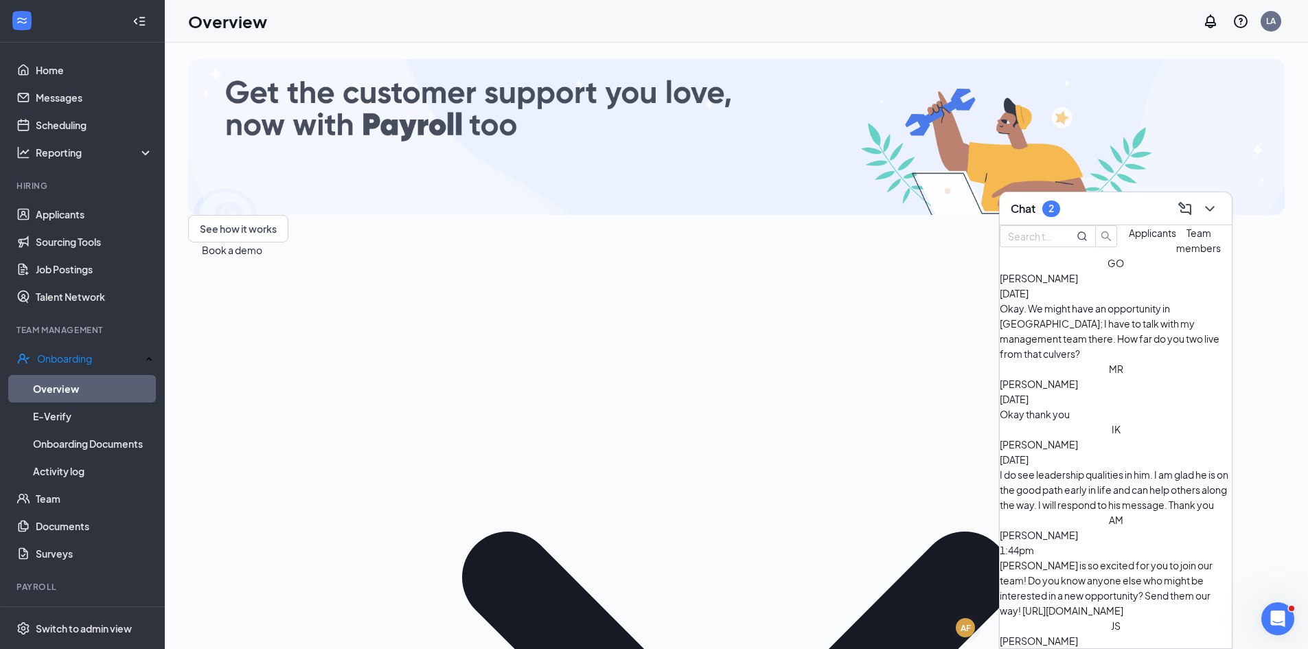
click at [1205, 208] on icon "ChevronDown" at bounding box center [1210, 209] width 16 height 16
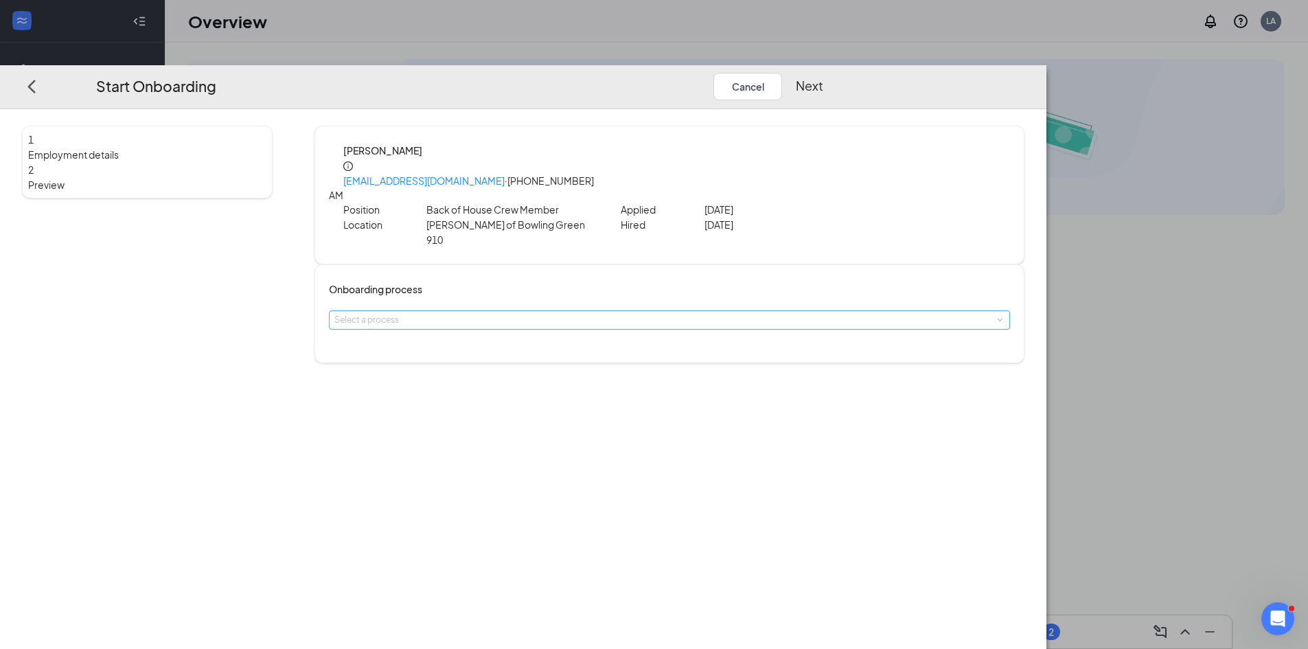
click at [525, 313] on div "Select a process" at bounding box center [667, 320] width 664 height 14
click at [532, 330] on span "New team member onboarding" at bounding box center [527, 329] width 122 height 10
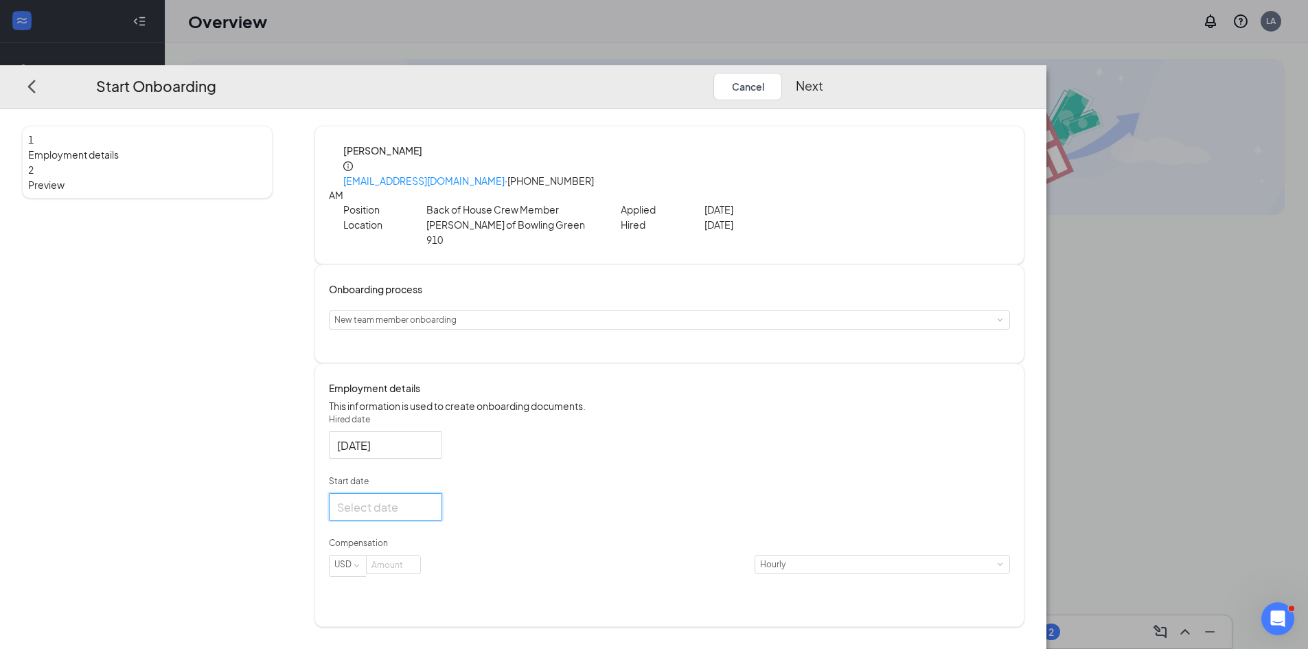
click at [431, 498] on input "Start date" at bounding box center [384, 506] width 94 height 17
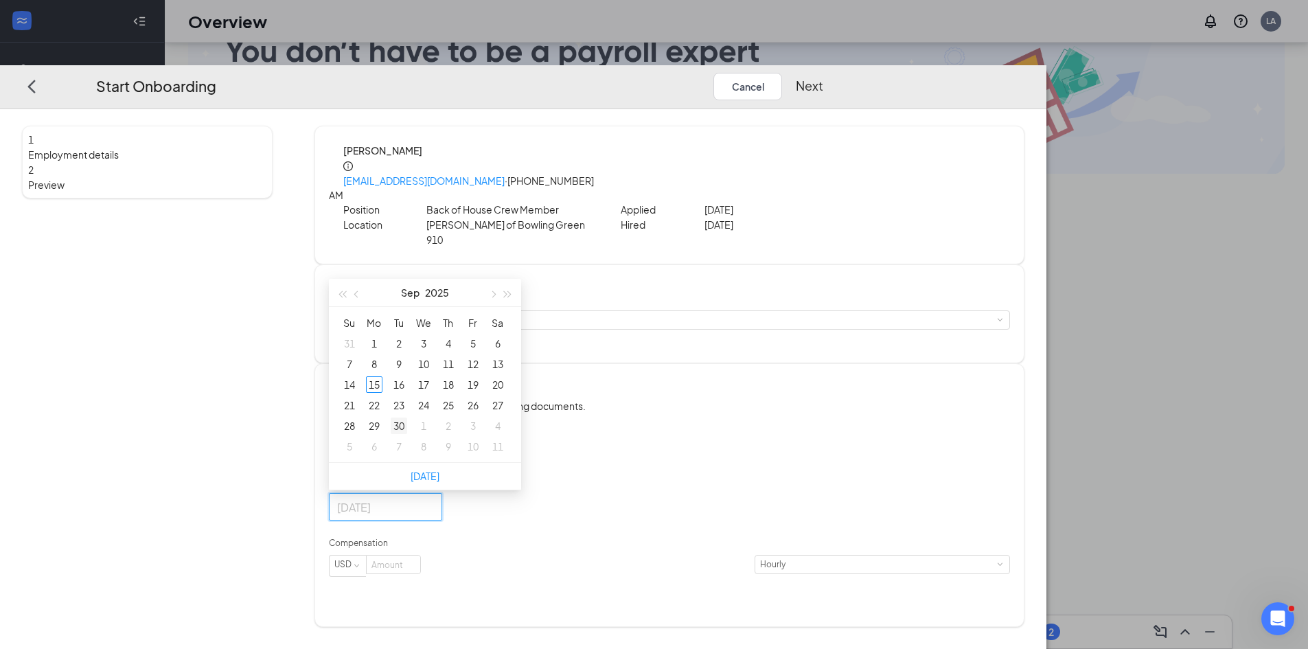
scroll to position [62, 0]
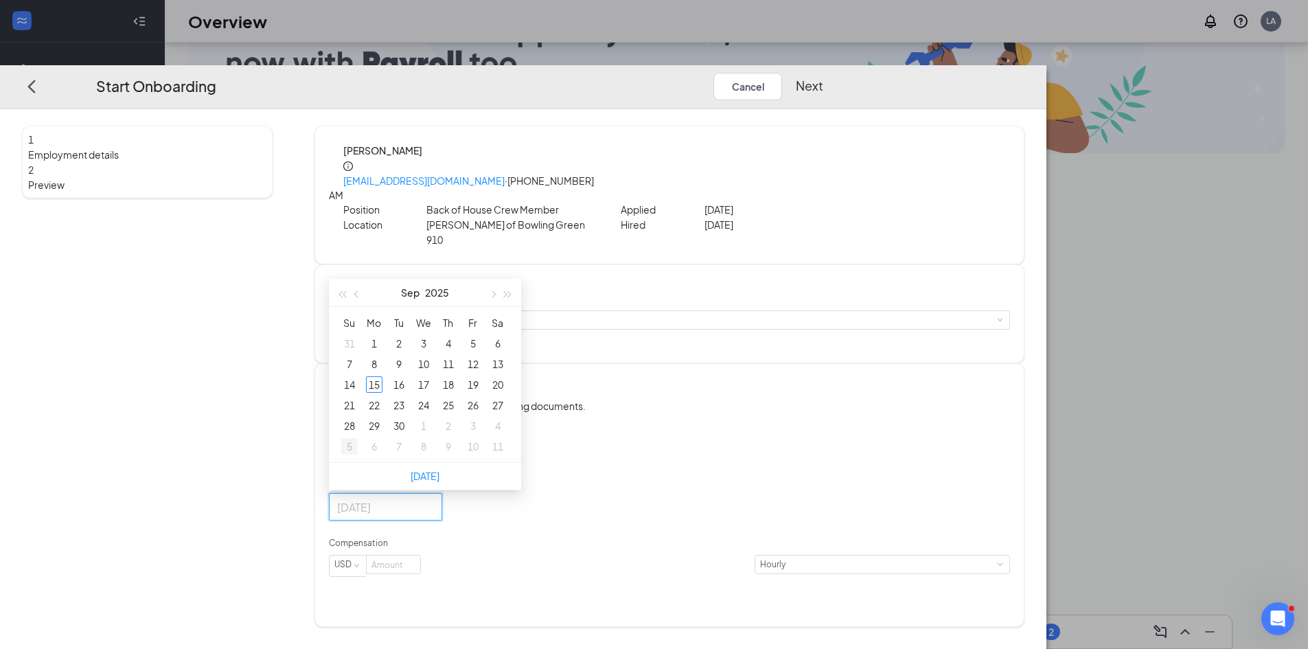
type input "[DATE]"
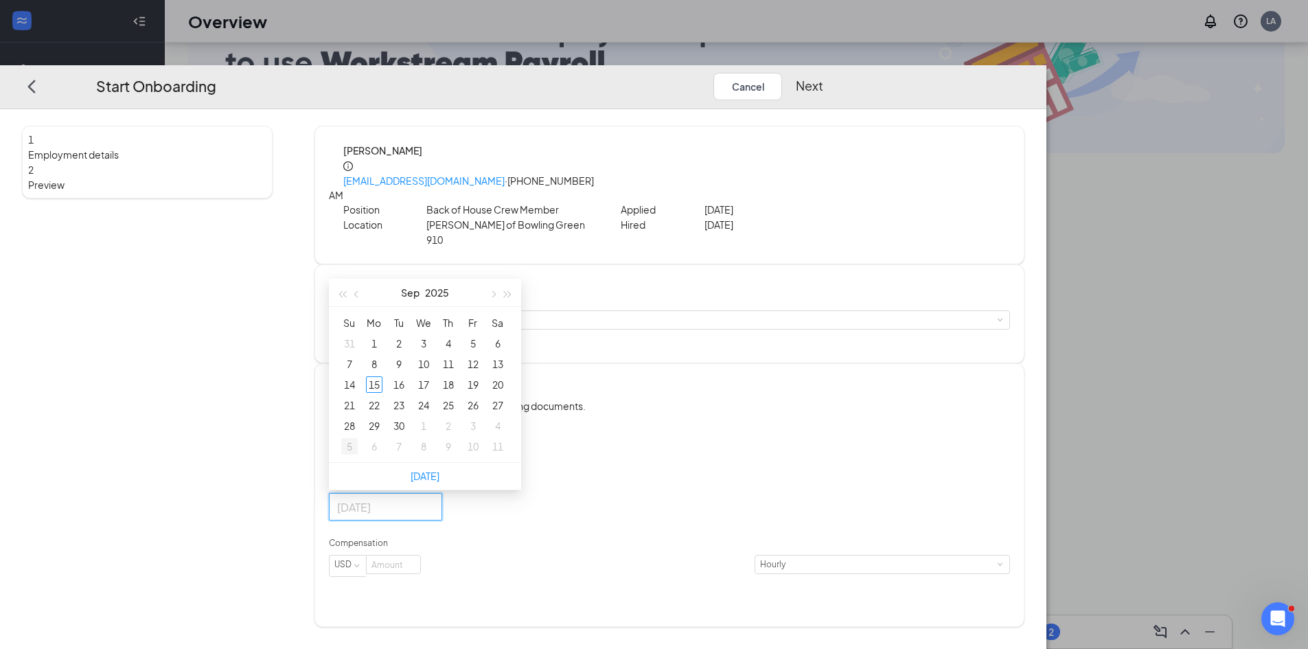
click at [358, 438] on div "5" at bounding box center [349, 446] width 16 height 16
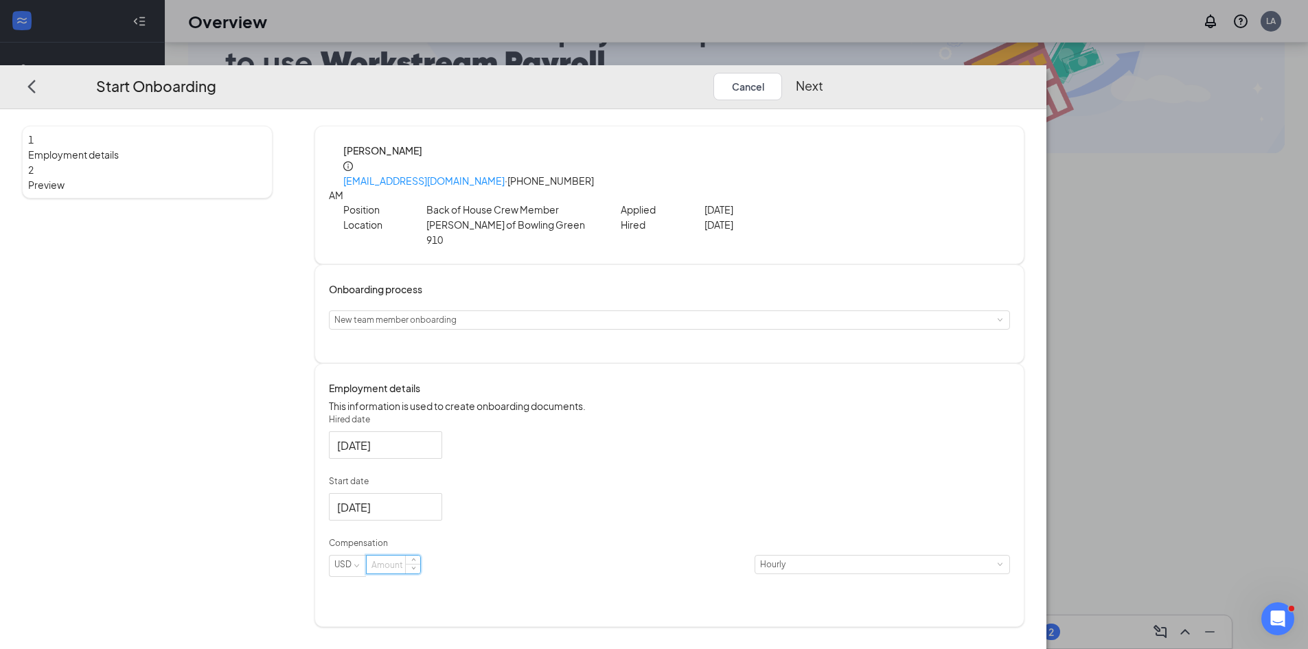
click at [420, 556] on input at bounding box center [394, 565] width 54 height 18
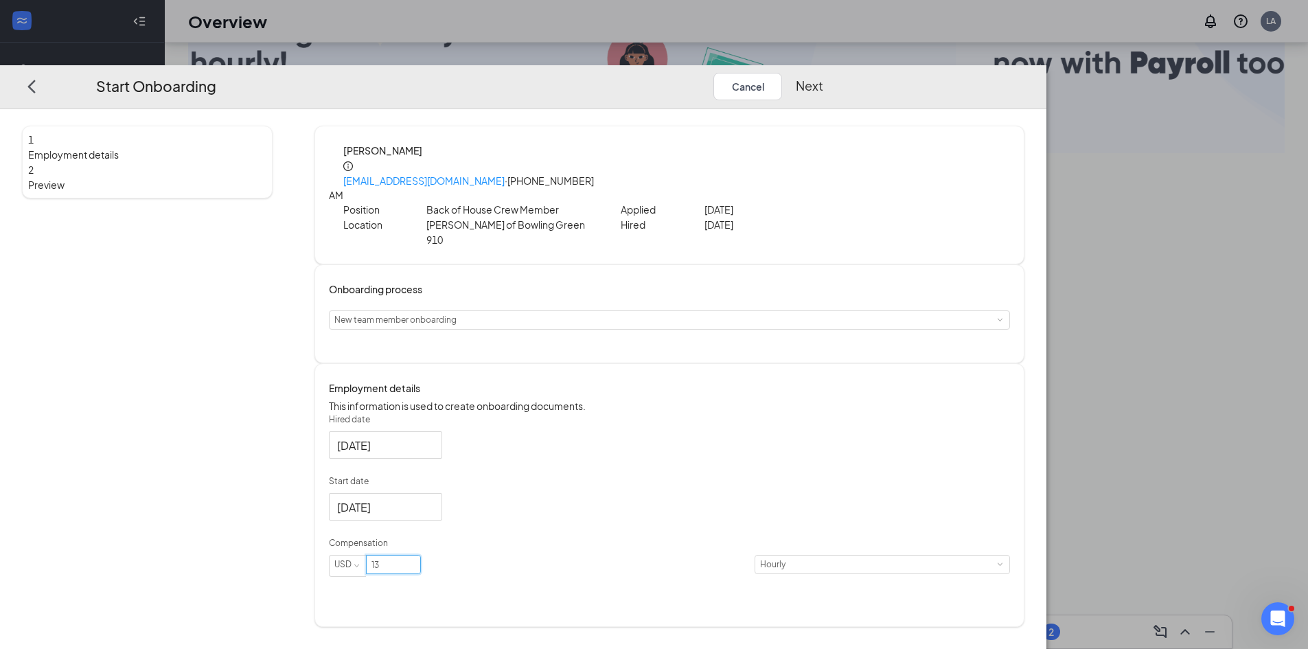
type input "13"
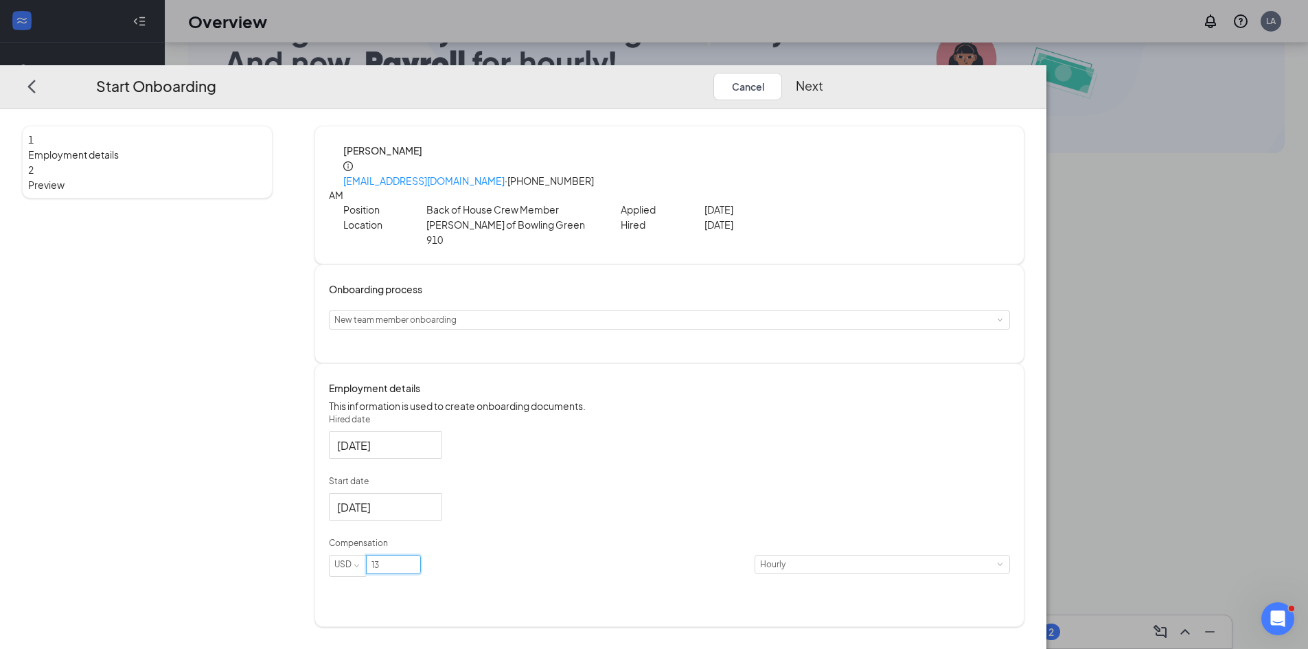
click at [824, 72] on button "Next" at bounding box center [809, 85] width 27 height 27
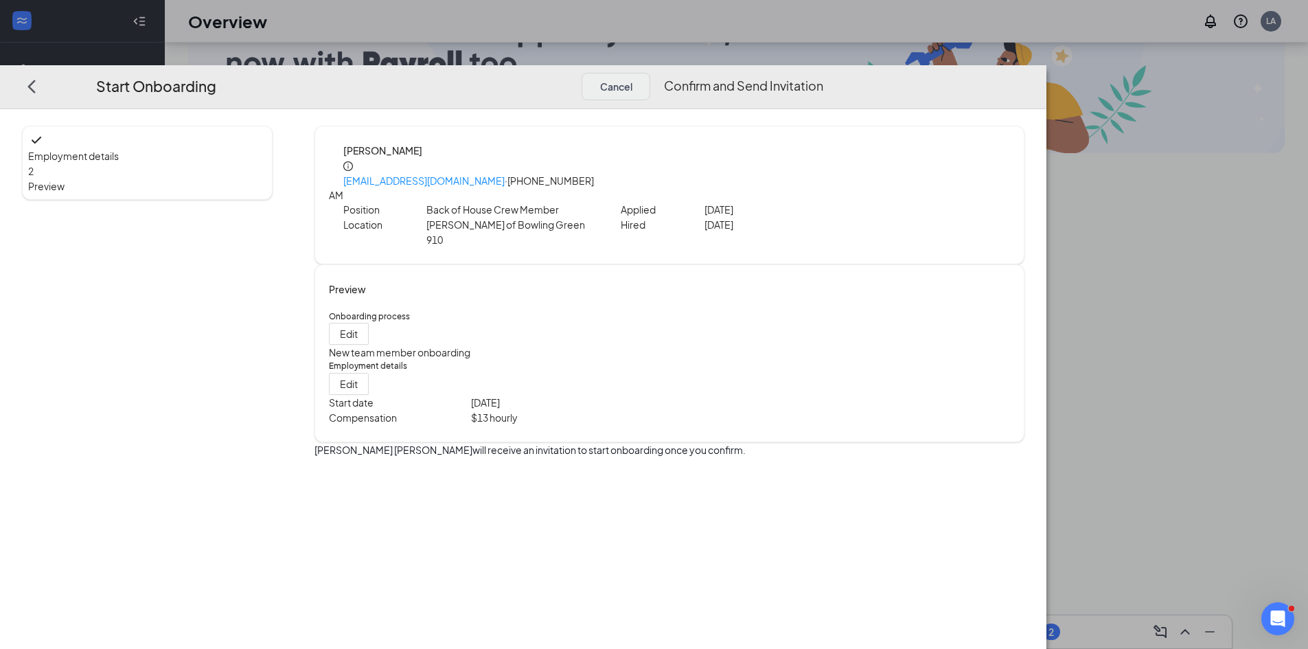
click at [824, 72] on button "Confirm and Send Invitation" at bounding box center [743, 85] width 159 height 27
